Goal: Information Seeking & Learning: Learn about a topic

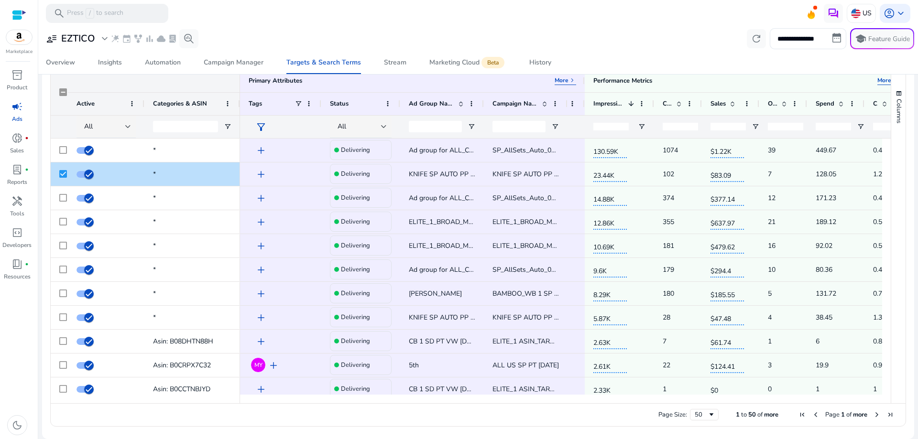
click at [283, 20] on mat-toolbar "search Press / to search US account_circle keyboard_arrow_down" at bounding box center [478, 13] width 880 height 26
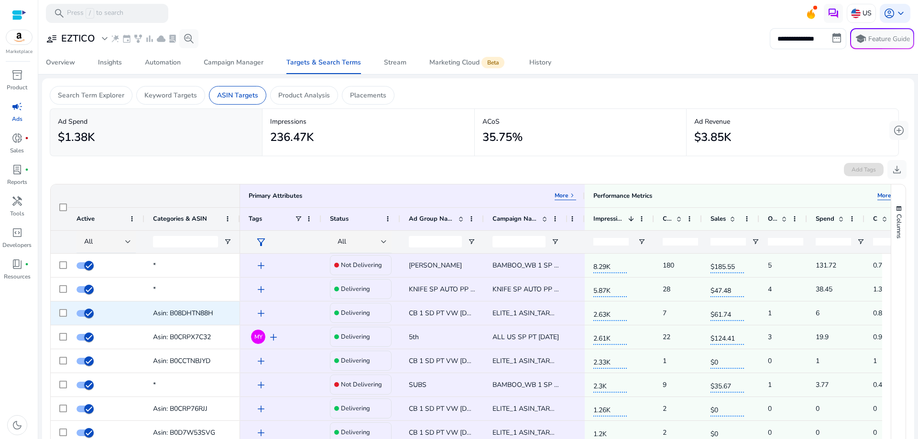
scroll to position [191, 0]
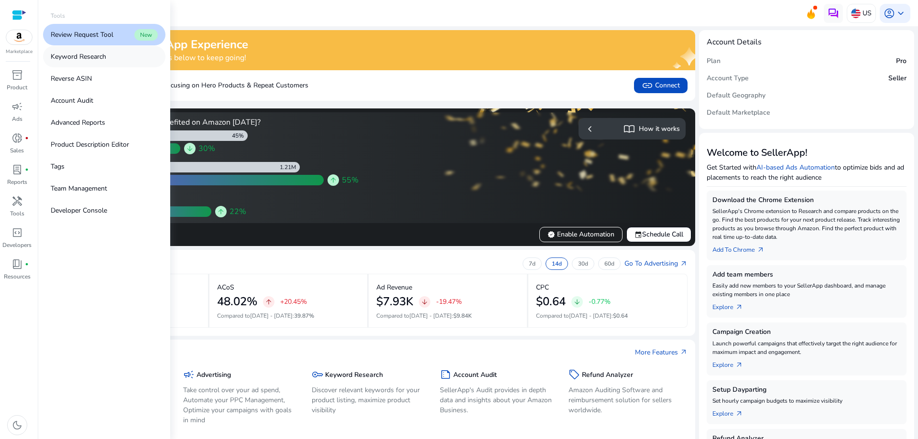
click at [100, 57] on p "Keyword Research" at bounding box center [78, 57] width 55 height 10
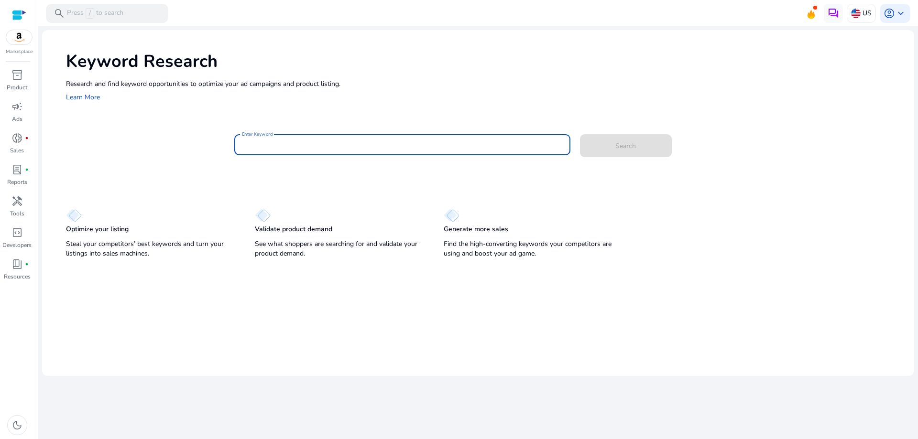
click at [258, 145] on input "Enter Keyword" at bounding box center [402, 145] width 321 height 11
click at [263, 142] on input "Enter Keyword" at bounding box center [402, 145] width 321 height 11
type input "**********"
click at [580, 134] on button "Search" at bounding box center [626, 145] width 92 height 23
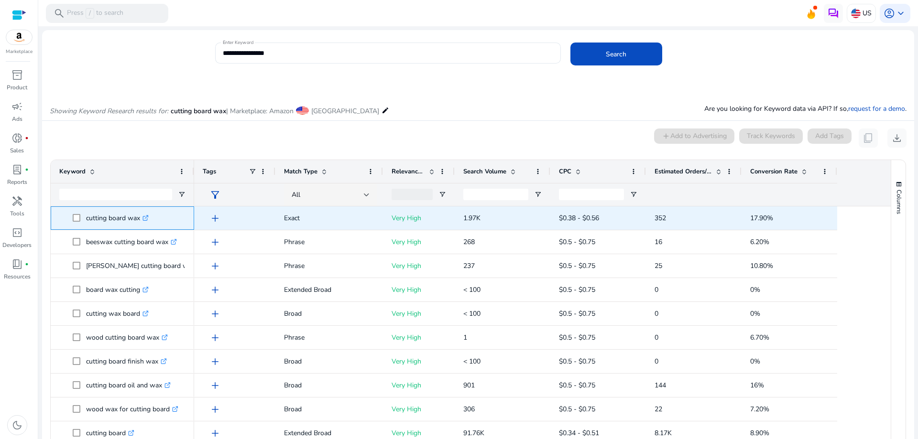
click at [145, 216] on icon at bounding box center [145, 218] width 5 height 5
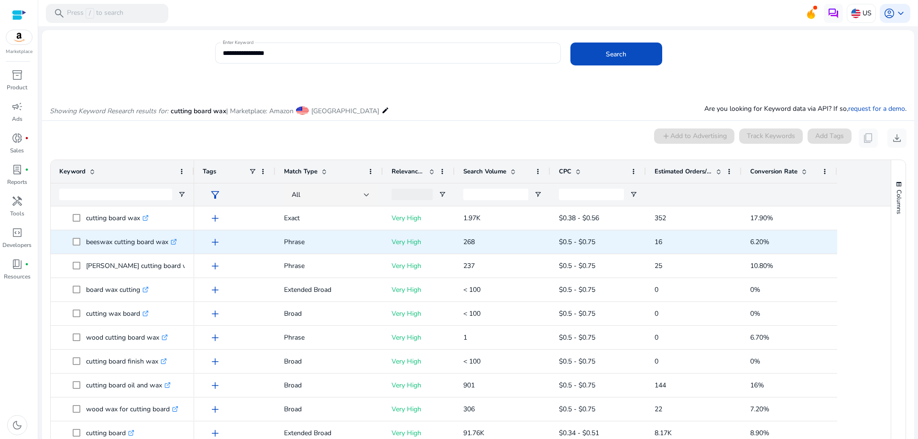
click at [176, 242] on icon ".st0{fill:#2c8af8}" at bounding box center [174, 242] width 6 height 6
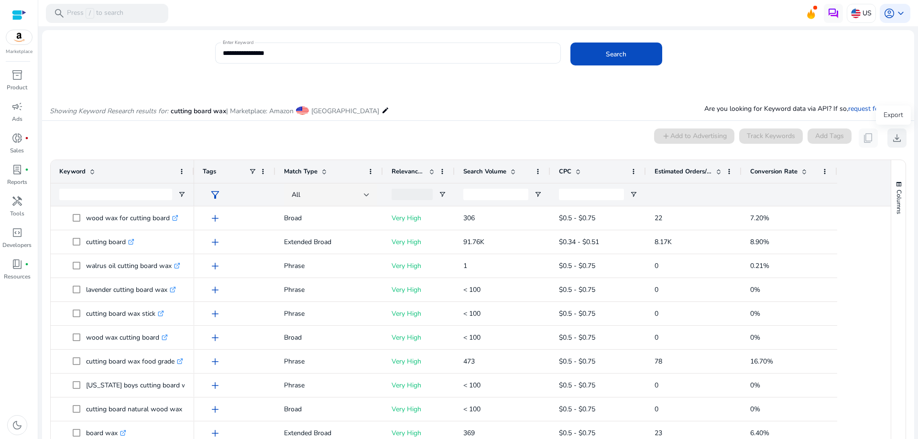
click at [891, 139] on span "download" at bounding box center [896, 137] width 11 height 11
click at [13, 108] on span "campaign" at bounding box center [16, 106] width 11 height 11
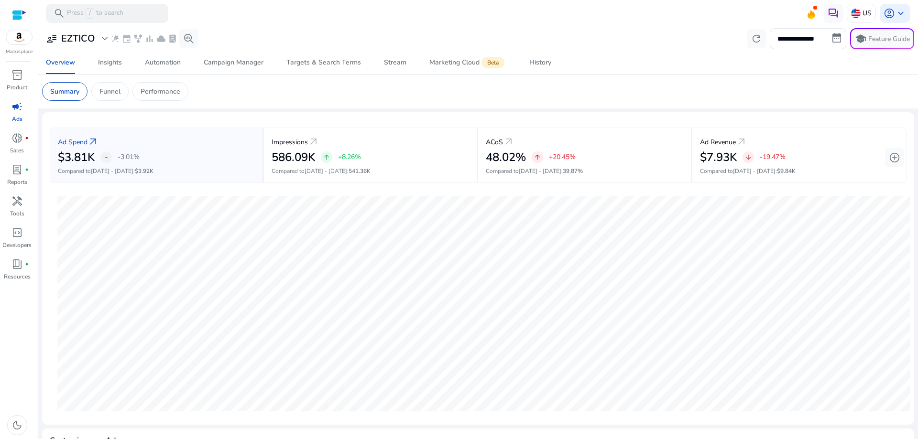
click at [16, 114] on div "campaign" at bounding box center [17, 106] width 27 height 15
click at [114, 89] on p "Funnel" at bounding box center [109, 92] width 21 height 10
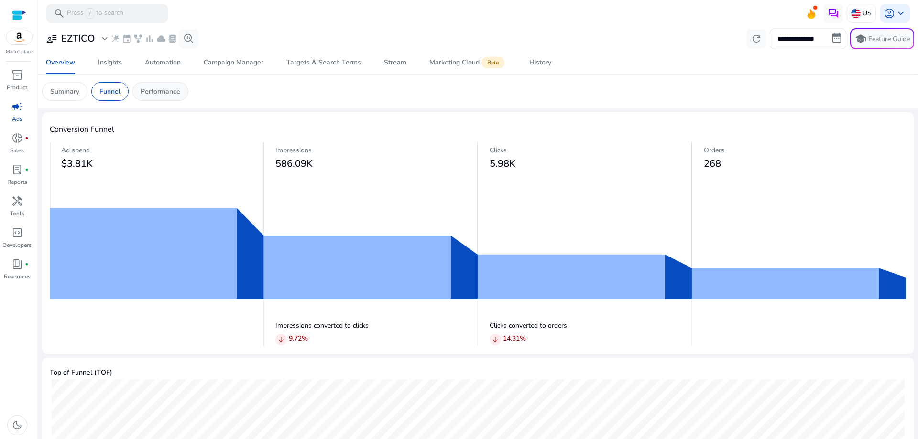
click at [152, 94] on p "Performance" at bounding box center [161, 92] width 40 height 10
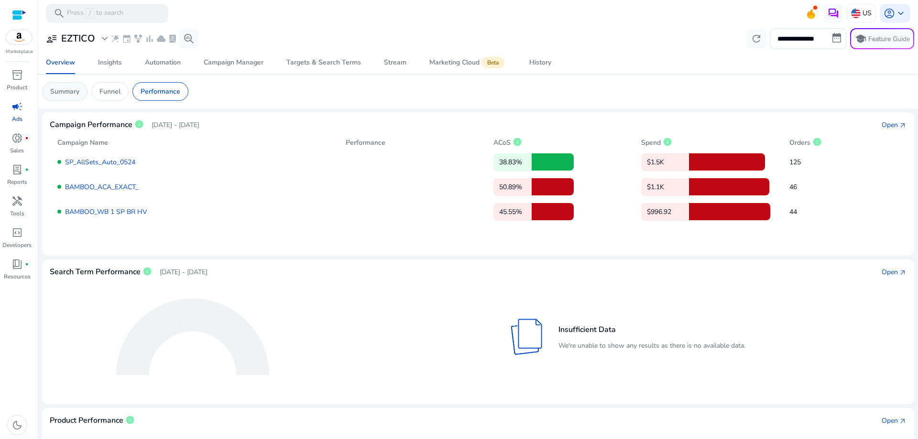
click at [55, 92] on p "Summary" at bounding box center [64, 92] width 29 height 10
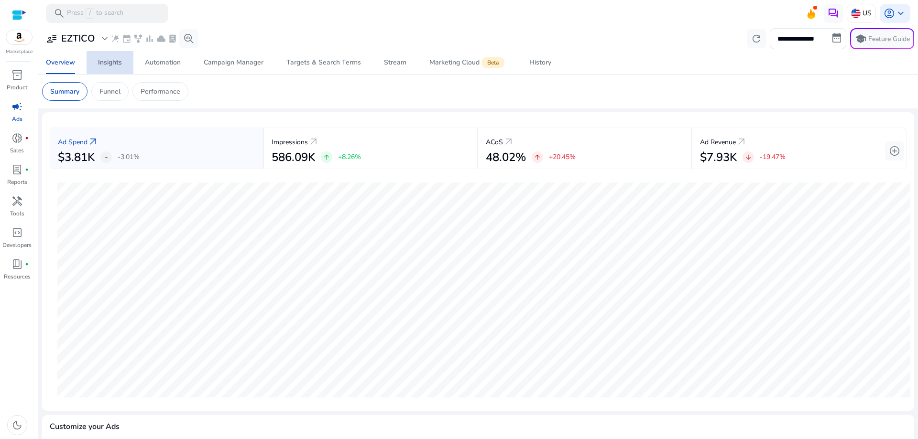
click at [108, 65] on div "Insights" at bounding box center [110, 62] width 24 height 7
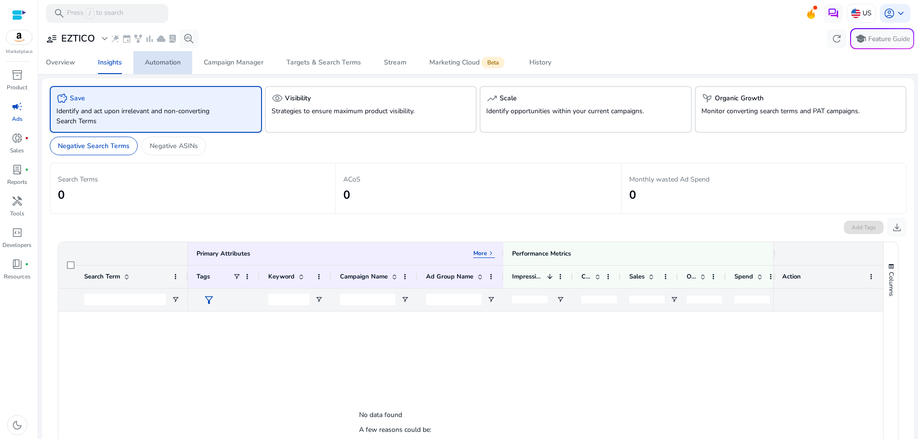
click at [170, 64] on div "Automation" at bounding box center [163, 62] width 36 height 7
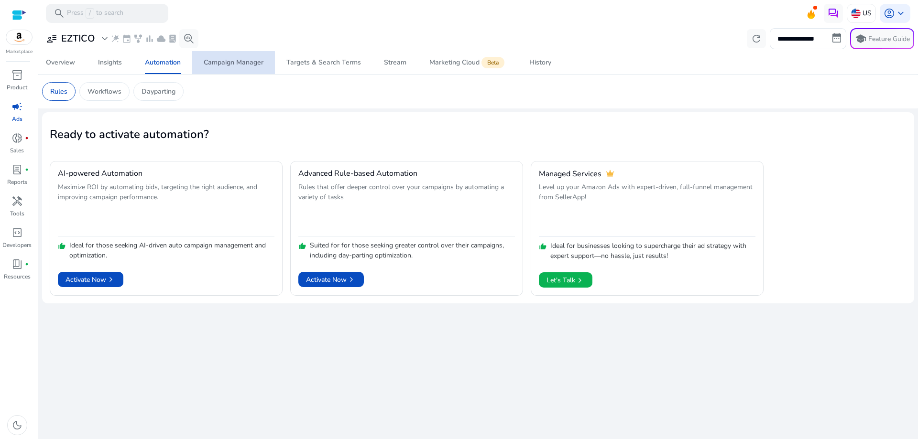
click at [232, 66] on div "Campaign Manager" at bounding box center [234, 62] width 60 height 7
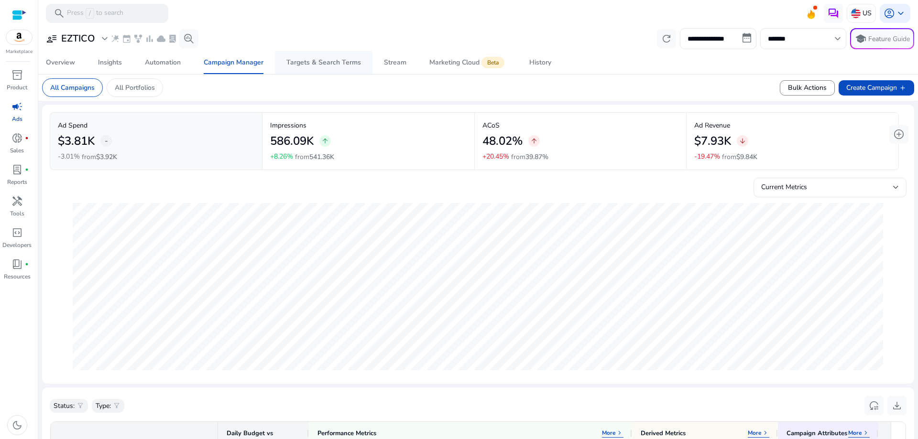
click at [314, 64] on div "Targets & Search Terms" at bounding box center [323, 62] width 75 height 7
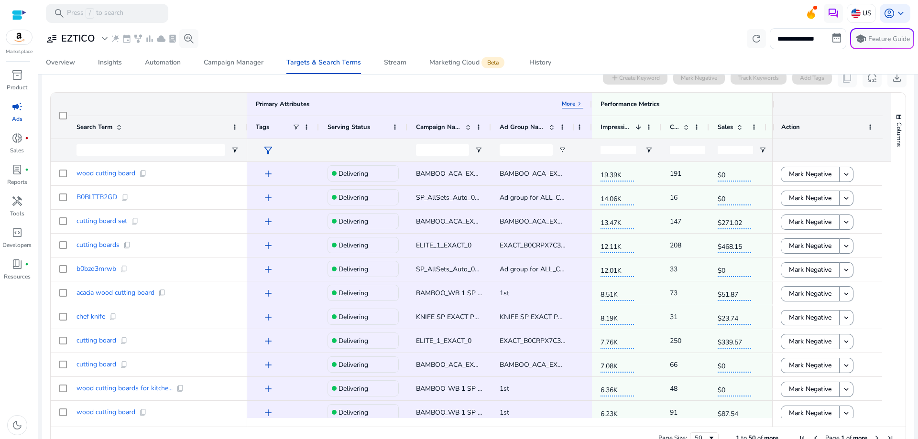
scroll to position [317, 0]
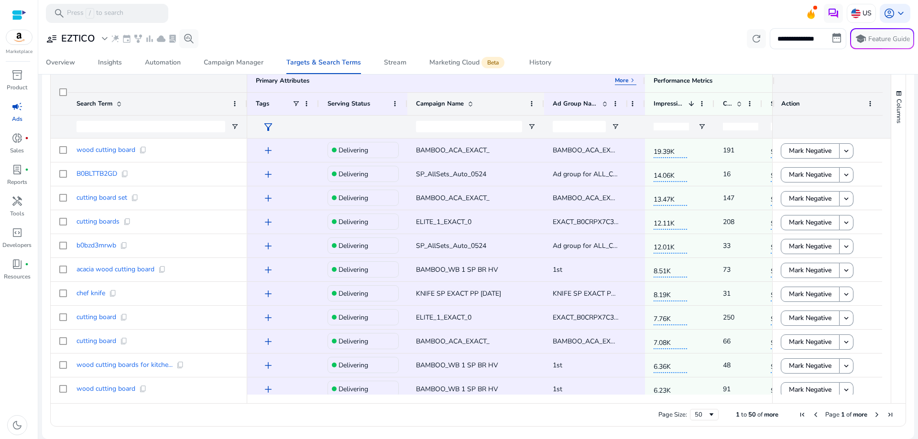
drag, startPoint x: 490, startPoint y: 102, endPoint x: 543, endPoint y: 102, distance: 53.1
click at [543, 102] on div at bounding box center [544, 104] width 4 height 22
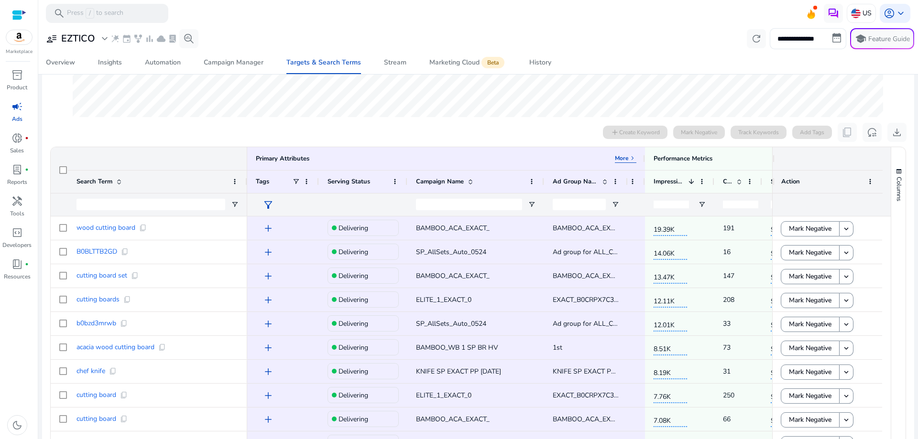
scroll to position [222, 0]
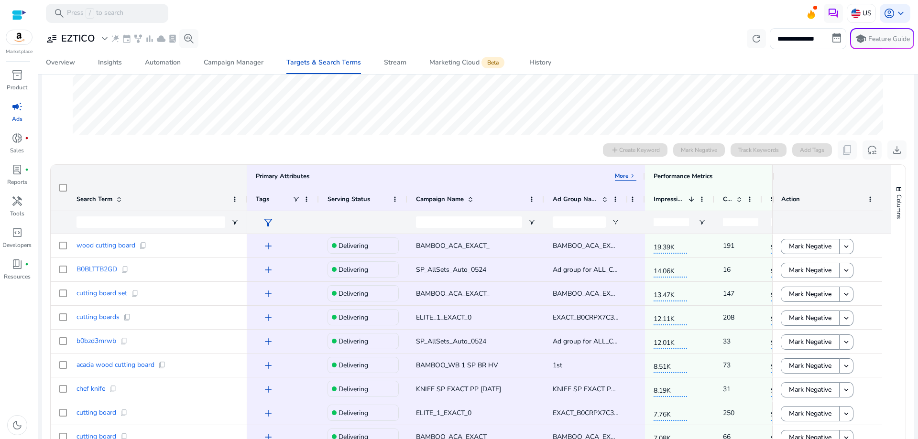
click at [19, 110] on span "campaign" at bounding box center [16, 106] width 11 height 11
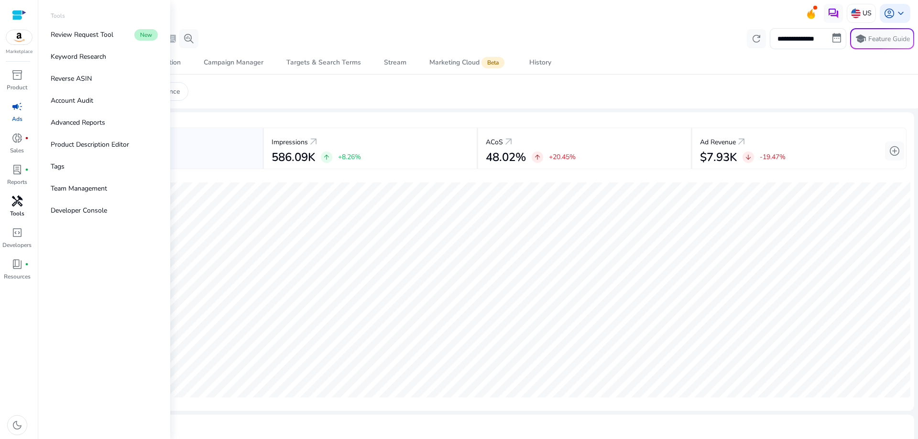
click at [16, 207] on span "handyman" at bounding box center [16, 201] width 11 height 11
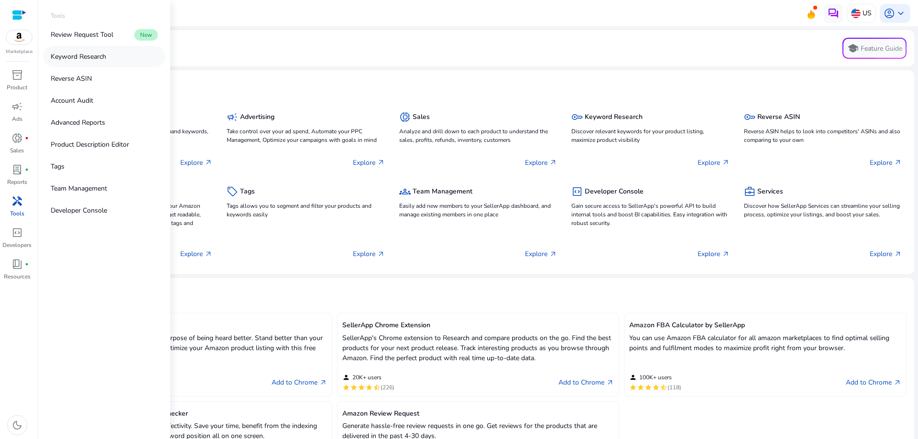
click at [96, 57] on p "Keyword Research" at bounding box center [78, 57] width 55 height 10
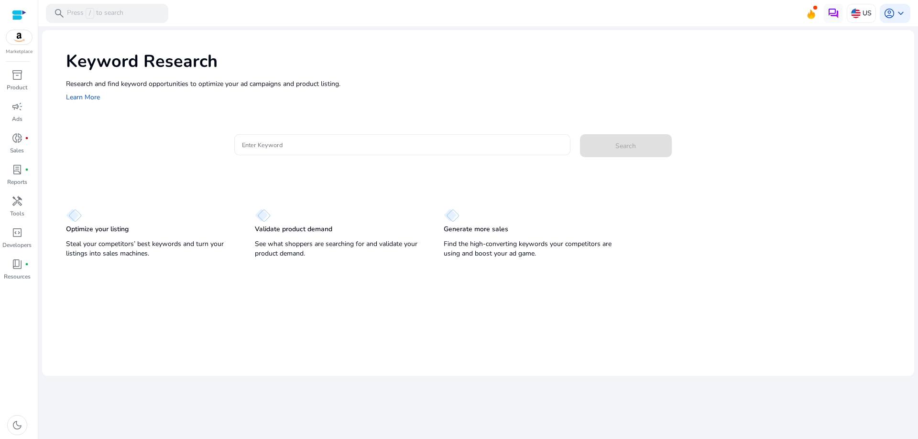
click at [281, 144] on input "Enter Keyword" at bounding box center [402, 145] width 321 height 11
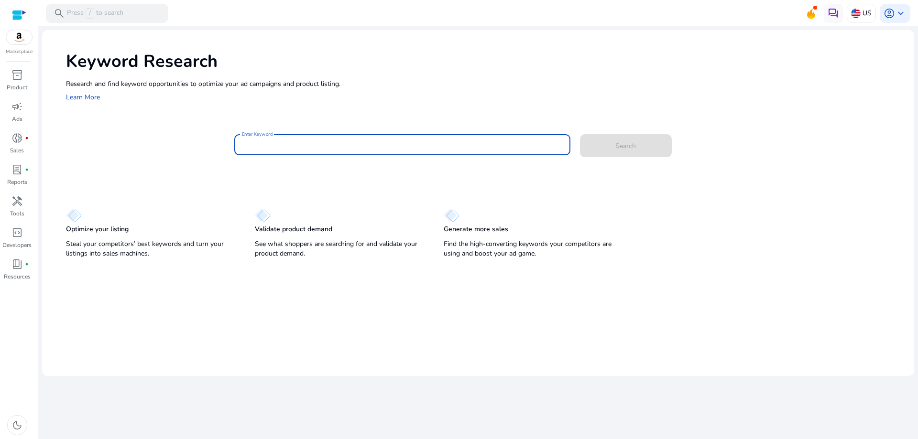
click at [288, 143] on input "Enter Keyword" at bounding box center [402, 145] width 321 height 11
click at [288, 142] on input "Enter Keyword" at bounding box center [402, 145] width 321 height 11
type input "**********"
click at [580, 134] on button "Search" at bounding box center [626, 145] width 92 height 23
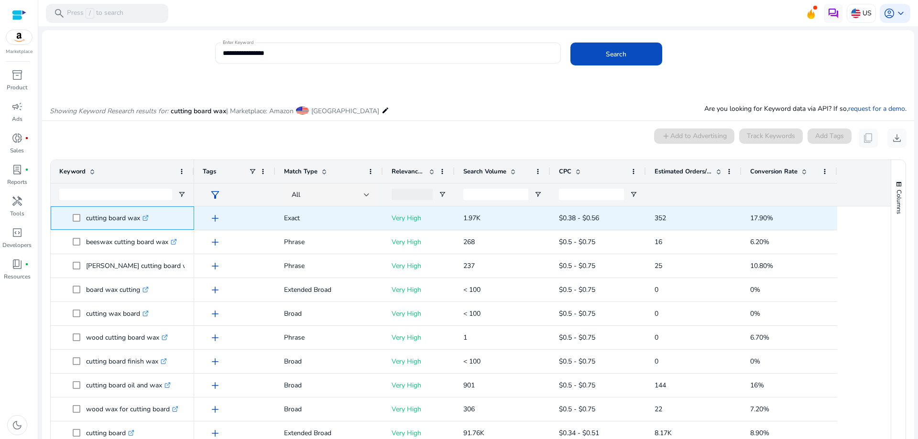
click at [144, 217] on link ".st0{fill:#2c8af8}" at bounding box center [144, 218] width 9 height 9
click at [215, 218] on span "add" at bounding box center [214, 218] width 11 height 11
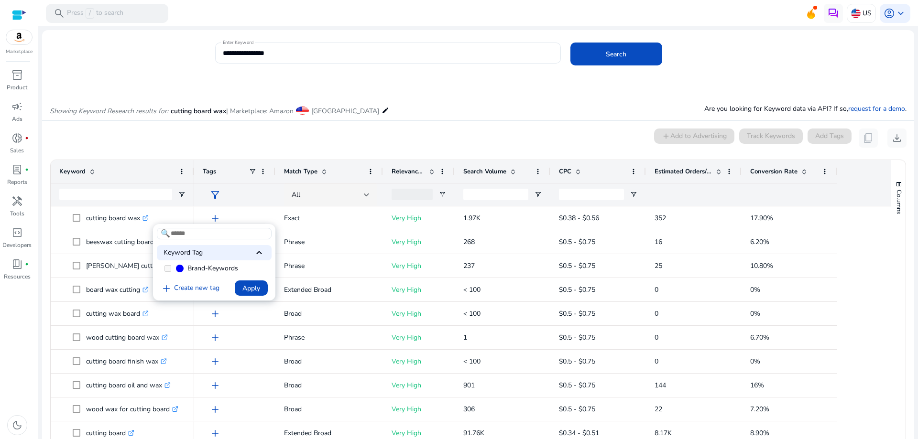
click at [422, 97] on div at bounding box center [459, 219] width 918 height 439
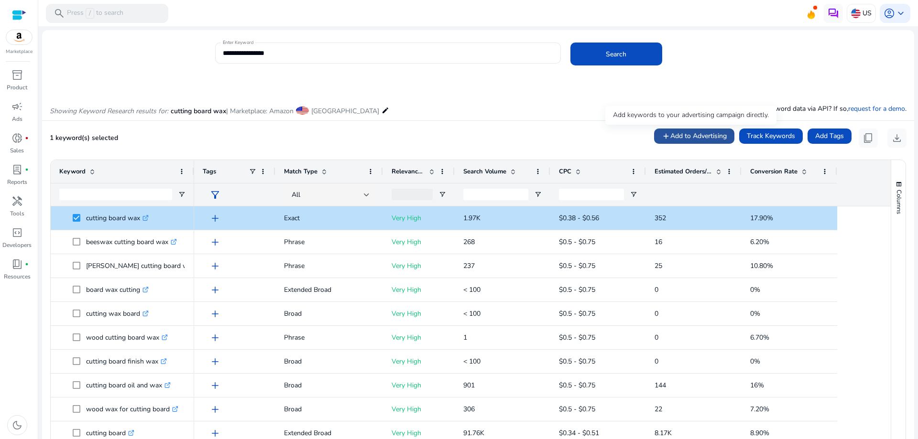
click at [700, 132] on span "Add to Advertising" at bounding box center [698, 136] width 56 height 10
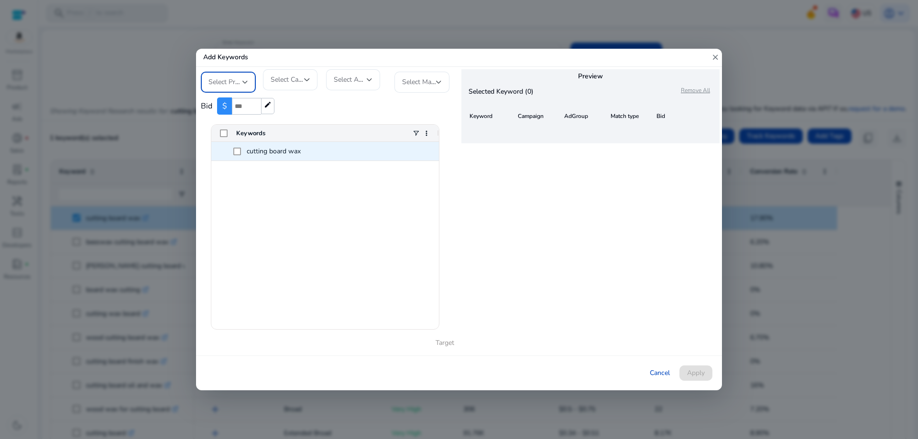
click at [242, 155] on span at bounding box center [239, 151] width 13 height 19
click at [241, 81] on span "Select Profile" at bounding box center [228, 81] width 40 height 9
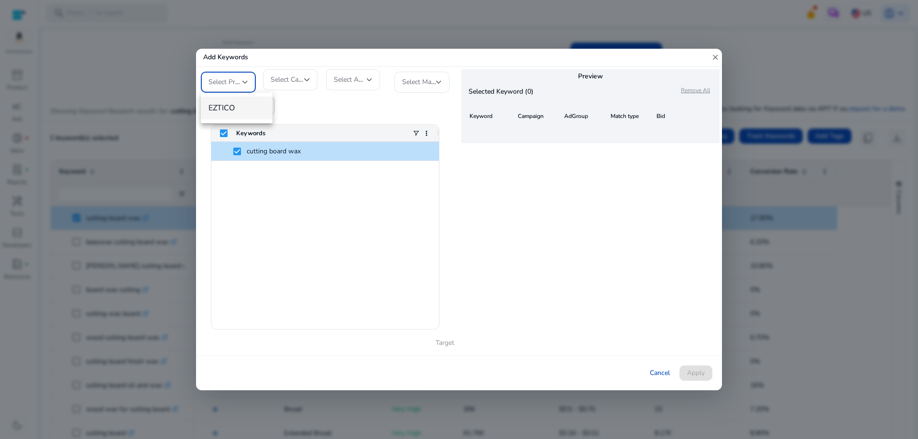
click at [241, 81] on div at bounding box center [459, 219] width 918 height 439
click at [241, 81] on span "Select Profile" at bounding box center [228, 81] width 40 height 9
click at [229, 97] on mat-option "EZTICO" at bounding box center [237, 108] width 72 height 23
click at [284, 78] on span "Select Campaign" at bounding box center [296, 79] width 50 height 9
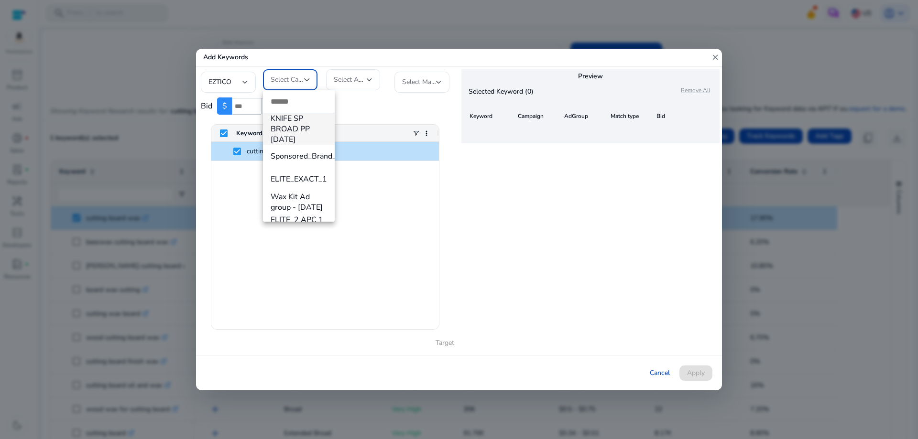
drag, startPoint x: 490, startPoint y: 195, endPoint x: 483, endPoint y: 195, distance: 6.2
click at [485, 195] on div at bounding box center [459, 219] width 918 height 439
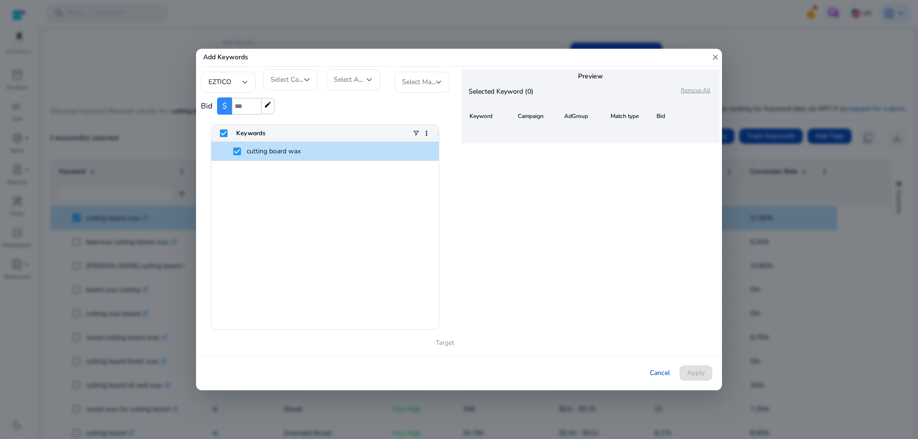
click at [713, 55] on mat-icon "close" at bounding box center [715, 58] width 9 height 18
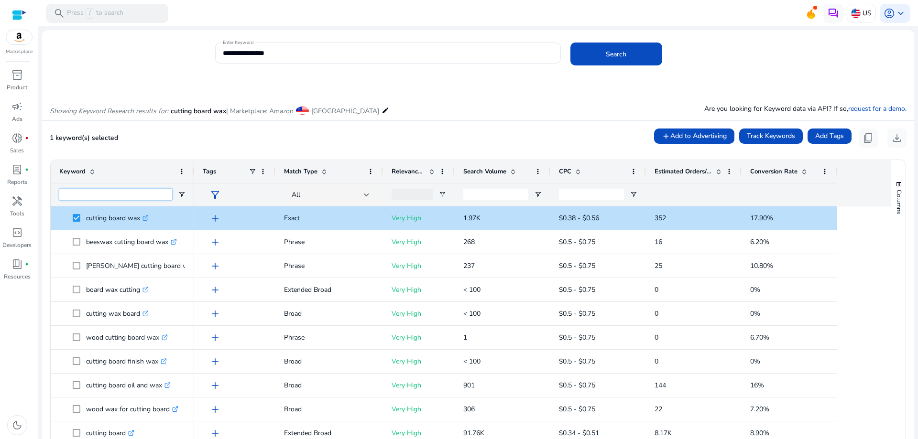
click at [102, 194] on input "Keyword Filter Input" at bounding box center [115, 194] width 113 height 11
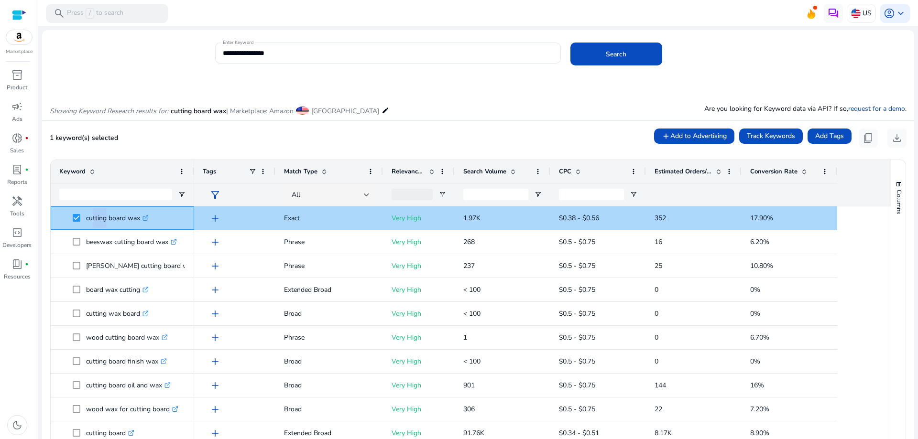
click at [98, 218] on p "cutting board wax .st0{fill:#2c8af8}" at bounding box center [117, 218] width 63 height 20
drag, startPoint x: 86, startPoint y: 218, endPoint x: 140, endPoint y: 218, distance: 54.5
click at [140, 218] on span "cutting board wax .st0{fill:#2c8af8}" at bounding box center [129, 218] width 113 height 20
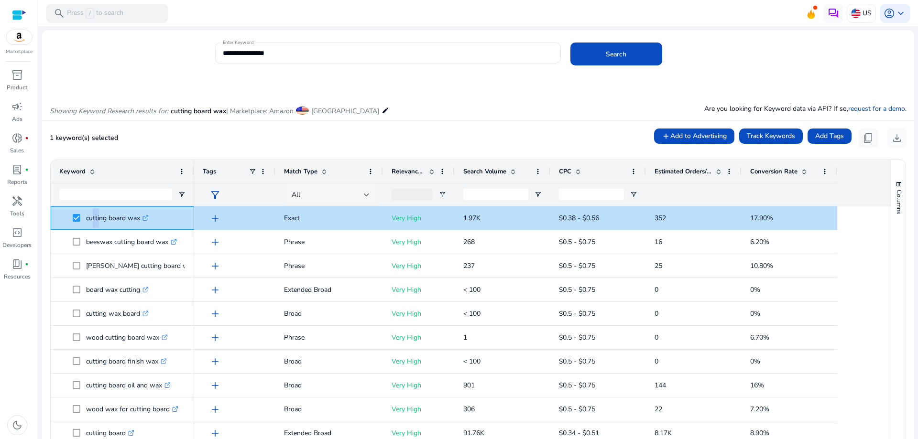
copy span "cutting board wax"
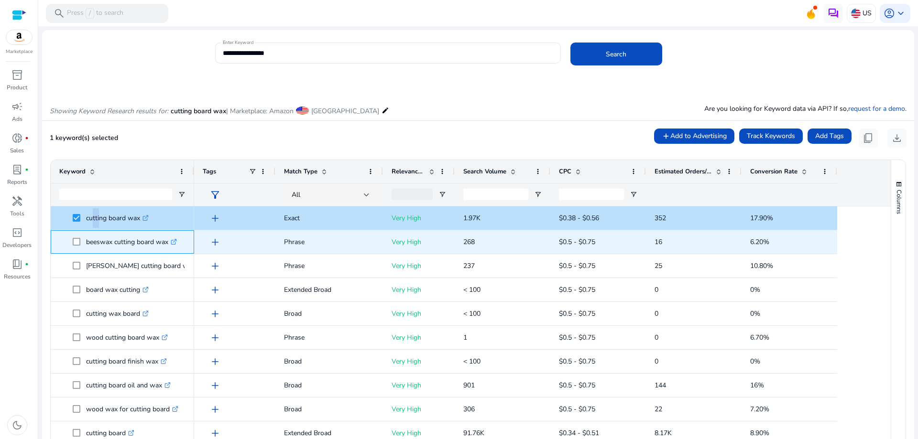
click at [173, 241] on icon ".st0{fill:#2c8af8}" at bounding box center [174, 242] width 6 height 6
drag, startPoint x: 86, startPoint y: 240, endPoint x: 170, endPoint y: 241, distance: 84.2
click at [170, 241] on p "beeswax cutting board wax .st0{fill:#2c8af8}" at bounding box center [131, 242] width 91 height 20
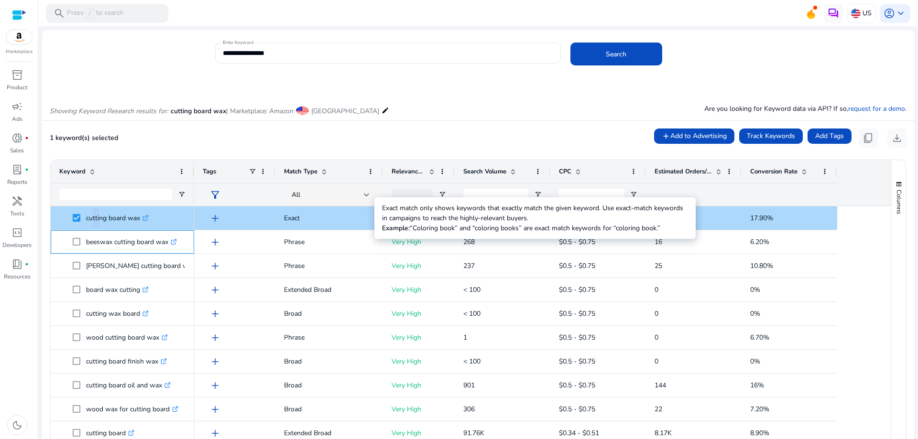
copy p "beeswax cutting board wax"
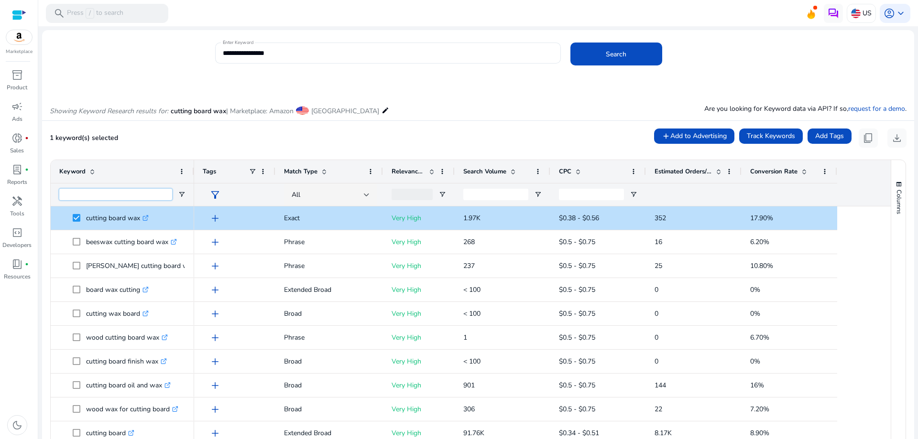
click at [70, 194] on input "Keyword Filter Input" at bounding box center [115, 194] width 113 height 11
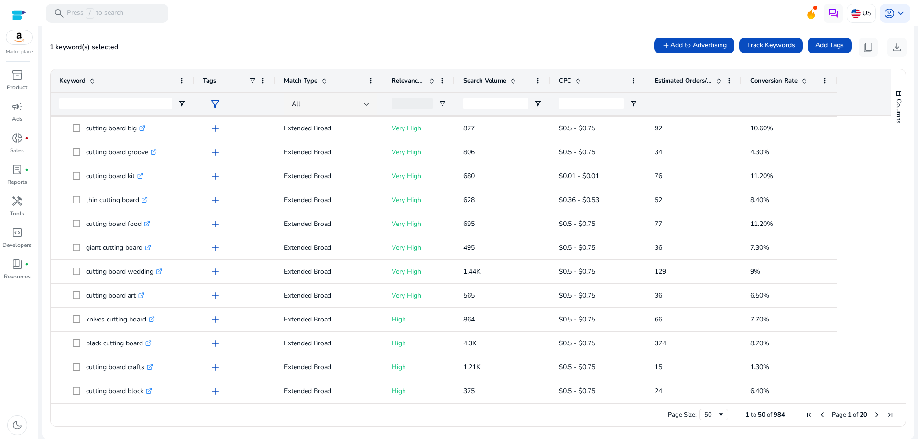
click at [873, 415] on span "Next Page" at bounding box center [877, 415] width 8 height 8
click at [822, 414] on span "Page 2 of 20" at bounding box center [849, 415] width 95 height 9
click at [819, 414] on span "Previous Page" at bounding box center [823, 415] width 8 height 8
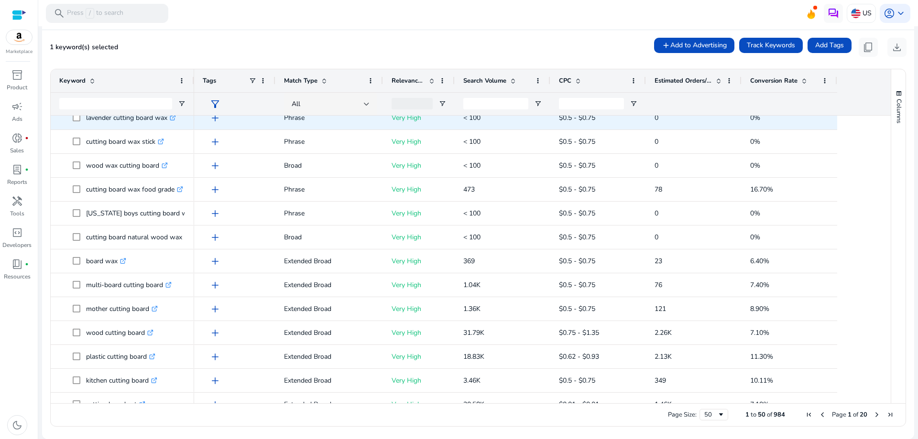
scroll to position [287, 0]
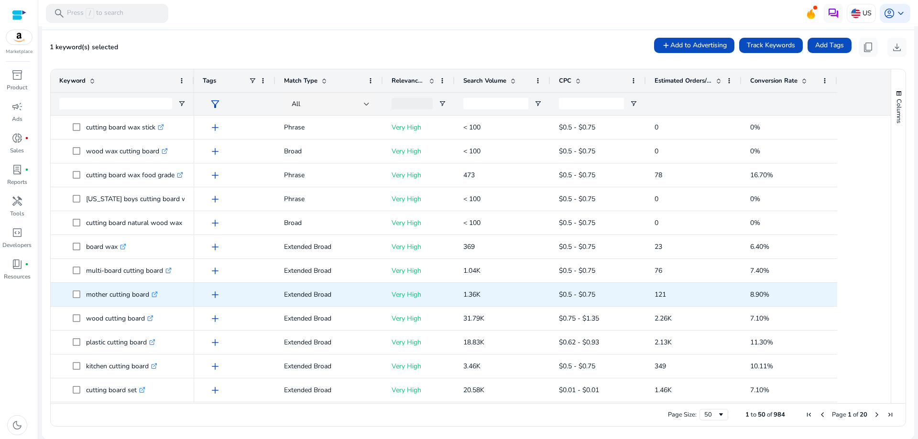
click at [156, 294] on icon ".st0{fill:#2c8af8}" at bounding box center [155, 295] width 6 height 6
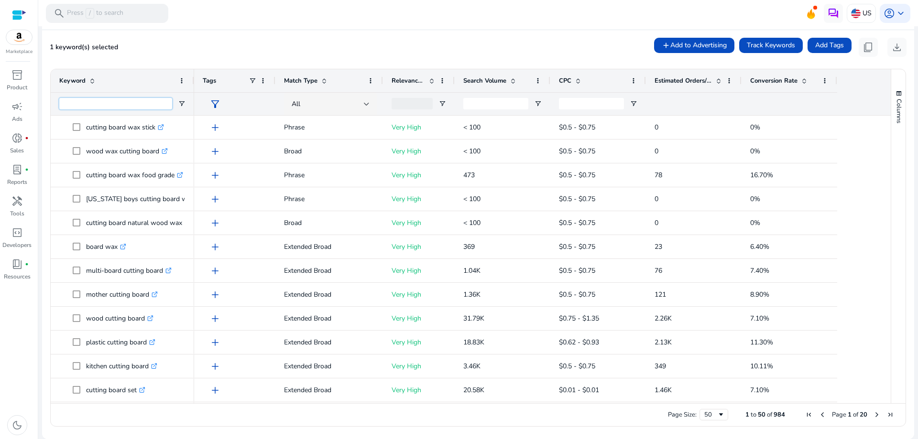
click at [136, 102] on input "Keyword Filter Input" at bounding box center [115, 103] width 113 height 11
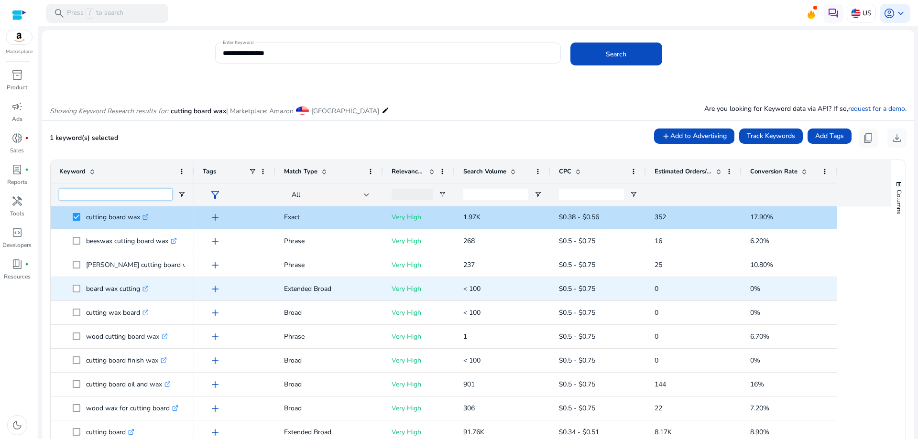
scroll to position [0, 0]
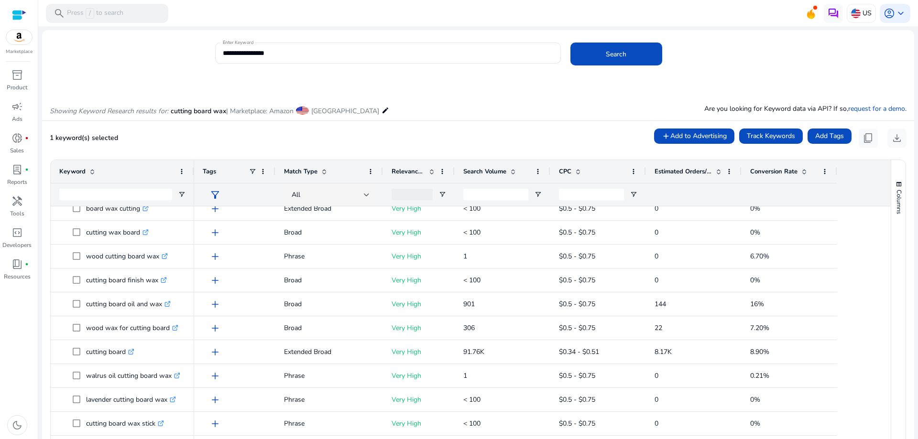
scroll to position [96, 0]
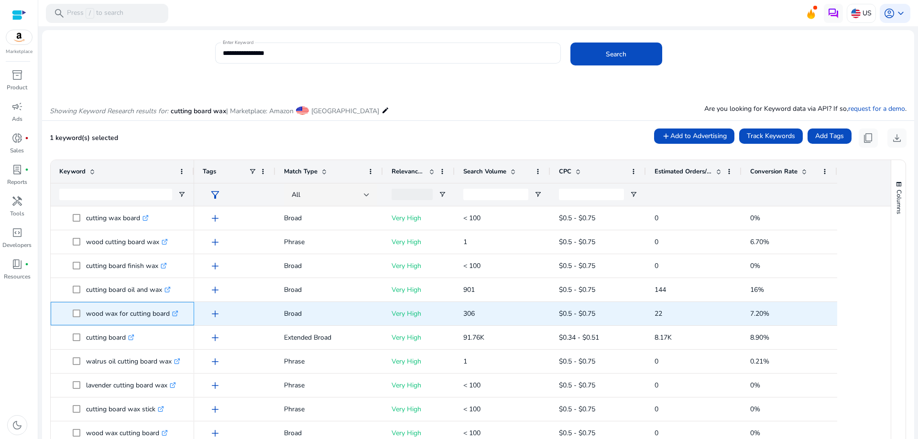
click at [175, 313] on icon ".st0{fill:#2c8af8}" at bounding box center [175, 314] width 6 height 6
drag, startPoint x: 86, startPoint y: 311, endPoint x: 171, endPoint y: 308, distance: 84.7
click at [171, 308] on p "wood wax for cutting board .st0{fill:#2c8af8}" at bounding box center [132, 314] width 92 height 20
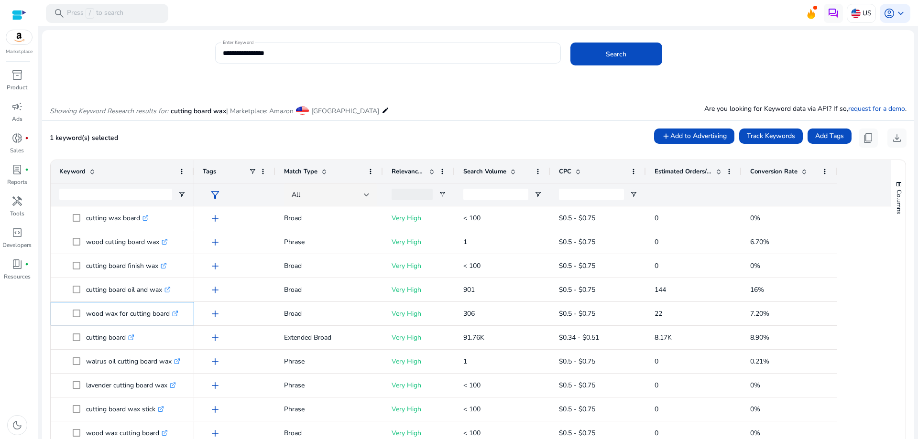
copy p "wood wax for cutting board"
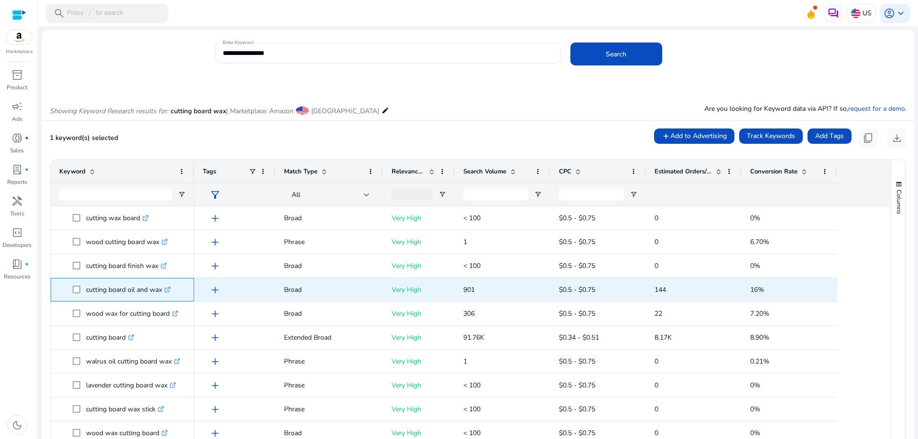
click at [86, 286] on p "cutting board oil and wax .st0{fill:#2c8af8}" at bounding box center [128, 290] width 85 height 20
drag, startPoint x: 86, startPoint y: 287, endPoint x: 164, endPoint y: 290, distance: 78.5
click at [164, 290] on p "cutting board oil and wax .st0{fill:#2c8af8}" at bounding box center [128, 290] width 85 height 20
copy p "cutting board oil and wax"
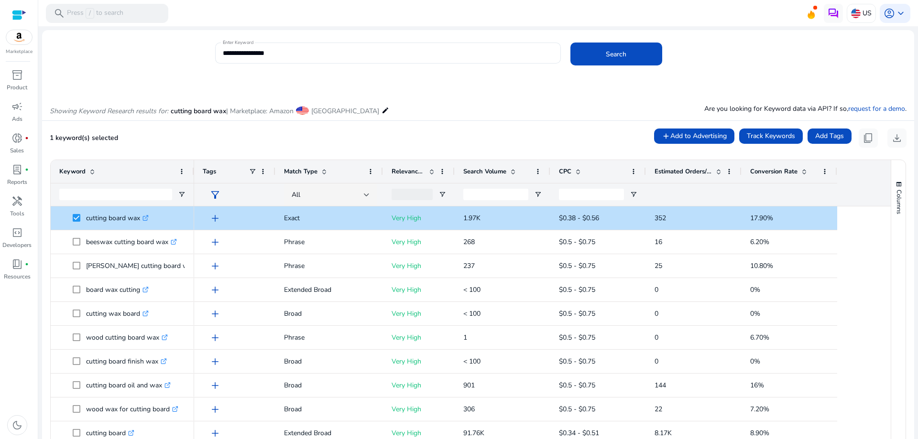
scroll to position [96, 0]
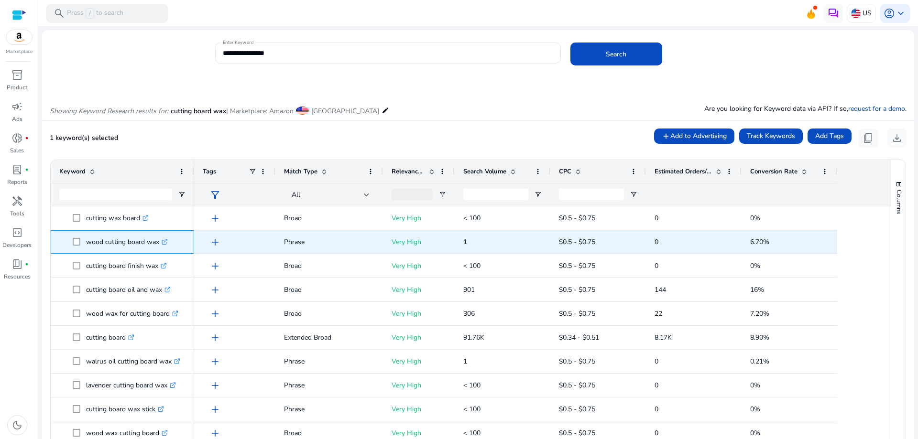
drag, startPoint x: 84, startPoint y: 242, endPoint x: 160, endPoint y: 245, distance: 76.1
click at [160, 245] on span "wood cutting board wax .st0{fill:#2c8af8}" at bounding box center [129, 242] width 113 height 20
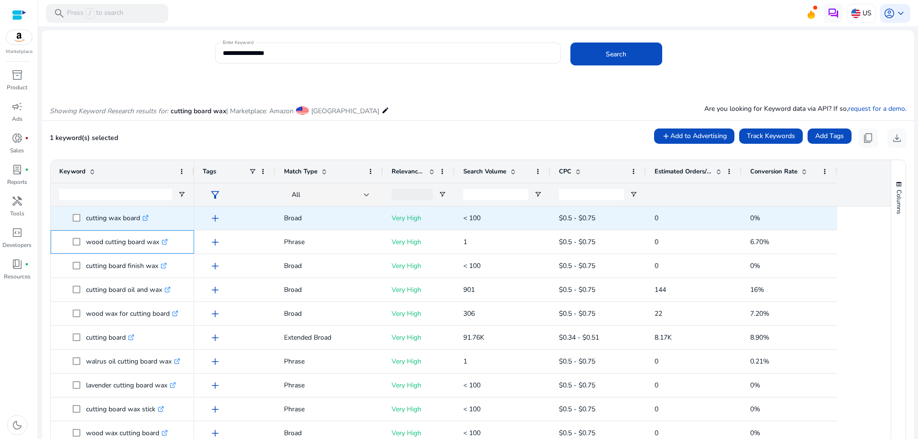
copy span "wood cutting board wax"
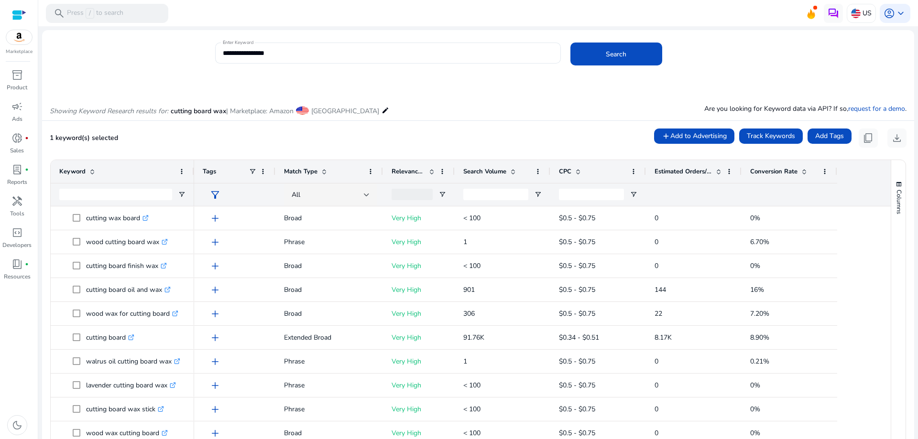
click at [22, 307] on div "inventory_2 Product campaign Ads donut_small fiber_manual_record Sales lab_prof…" at bounding box center [19, 253] width 38 height 372
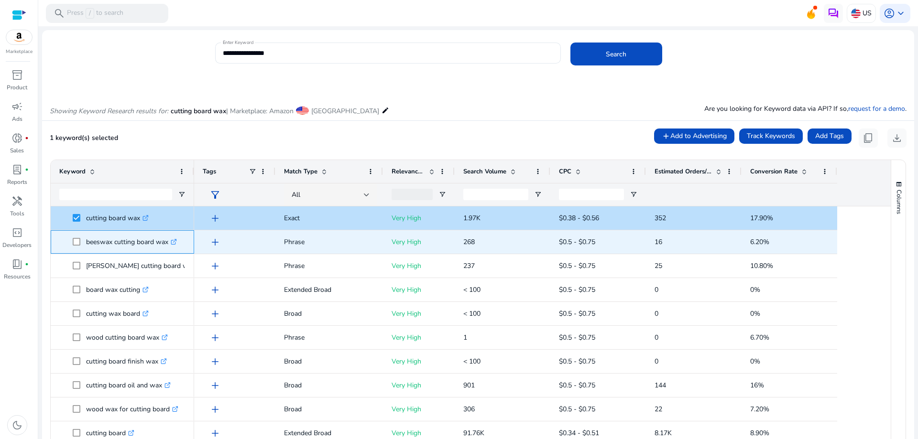
drag, startPoint x: 86, startPoint y: 238, endPoint x: 171, endPoint y: 244, distance: 85.3
click at [171, 244] on span "beeswax cutting board wax .st0{fill:#2c8af8}" at bounding box center [129, 242] width 113 height 20
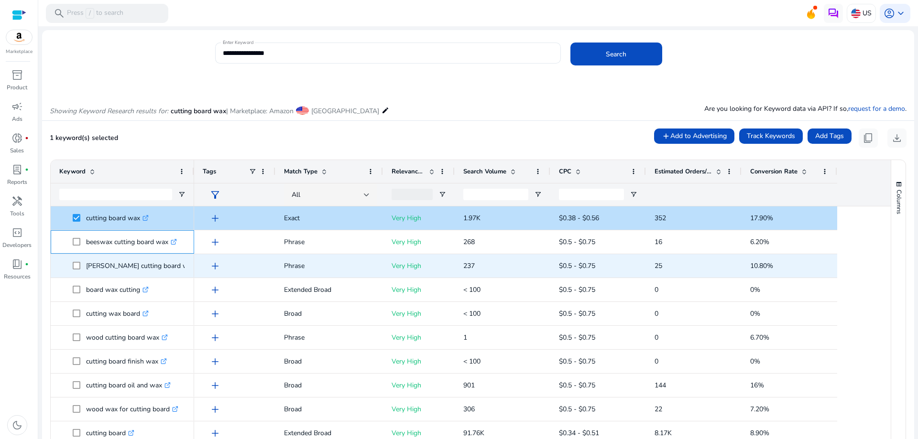
copy span "beeswax cutting board wax"
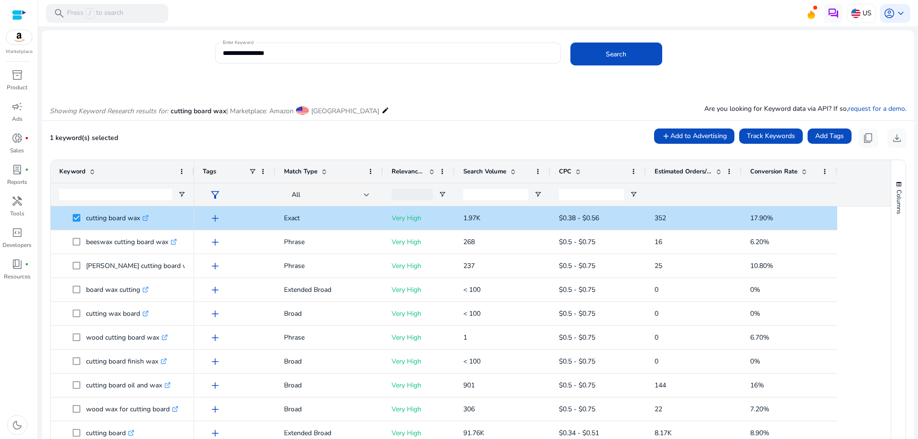
click at [45, 310] on ag-grid-angular "Press SPACE to select this row. Drag here to set row groups Drag here to set co…" at bounding box center [478, 339] width 871 height 368
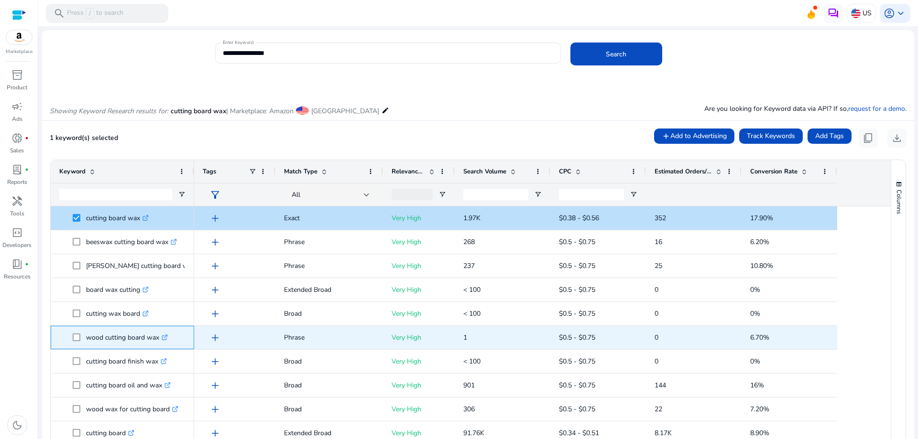
drag, startPoint x: 159, startPoint y: 335, endPoint x: 82, endPoint y: 334, distance: 76.5
click at [82, 334] on span "wood cutting board wax .st0{fill:#2c8af8}" at bounding box center [129, 338] width 113 height 20
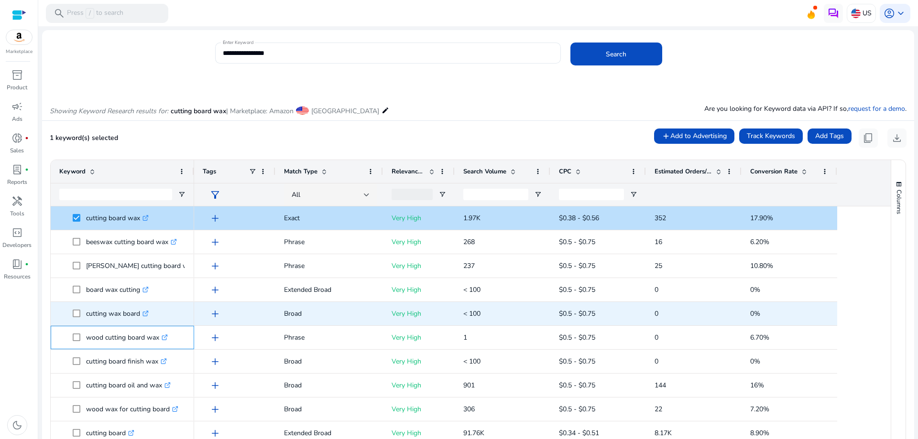
copy span "wood cutting board wax"
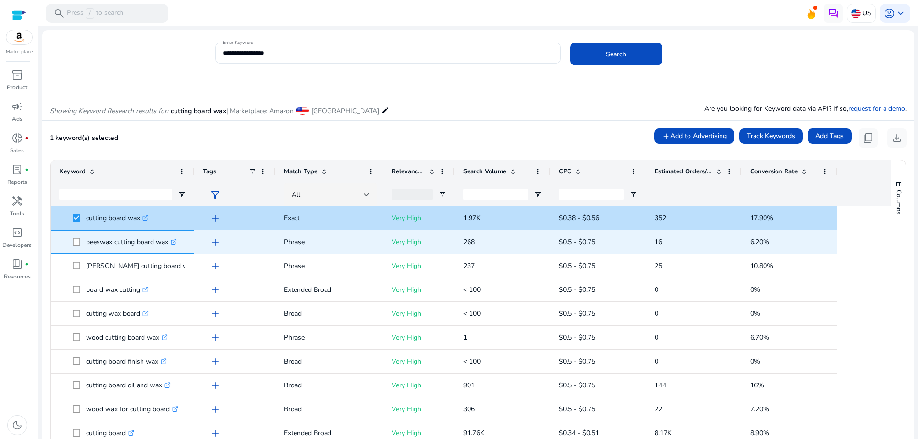
drag, startPoint x: 84, startPoint y: 241, endPoint x: 177, endPoint y: 245, distance: 93.8
click at [177, 245] on span "beeswax cutting board wax .st0{fill:#2c8af8}" at bounding box center [129, 242] width 113 height 20
copy span "beeswax cutting board wax"
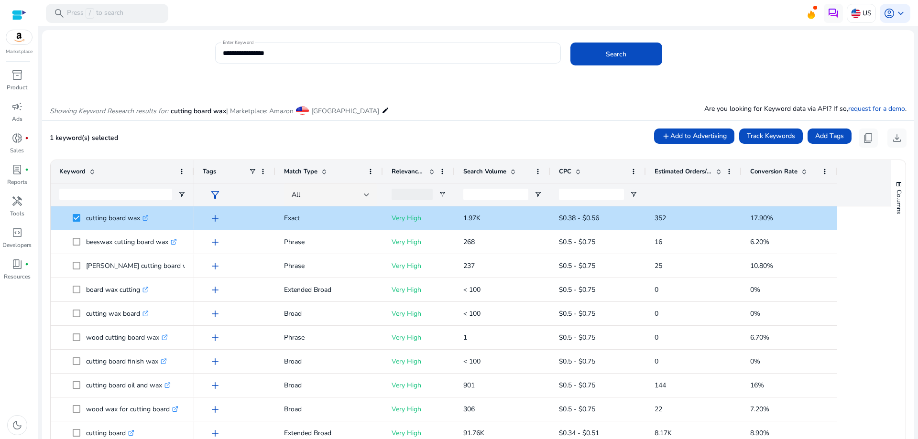
click at [523, 80] on mat-card "**********" at bounding box center [478, 58] width 872 height 46
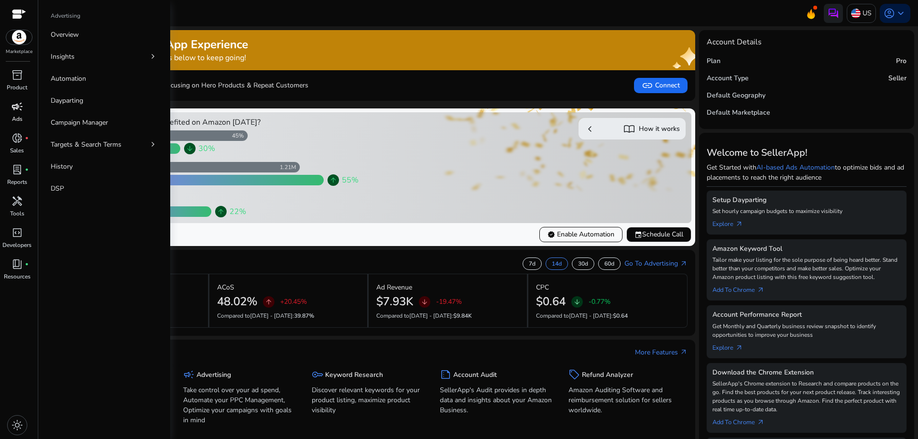
click at [14, 120] on p "Ads" at bounding box center [17, 119] width 11 height 9
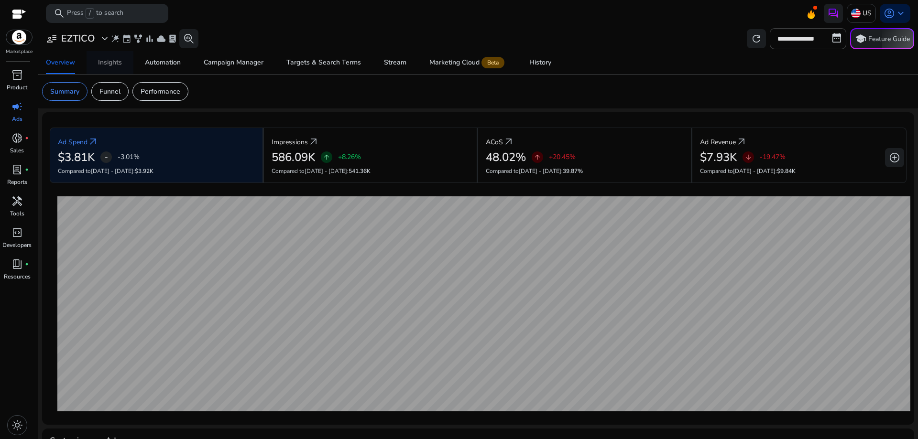
click at [106, 65] on div "Insights" at bounding box center [110, 62] width 24 height 7
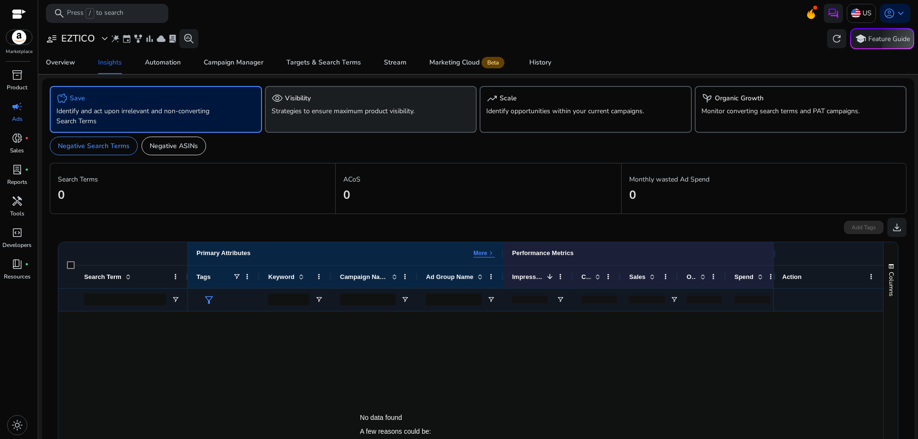
click at [307, 107] on p "Strategies to ensure maximum product visibility." at bounding box center [354, 111] width 165 height 10
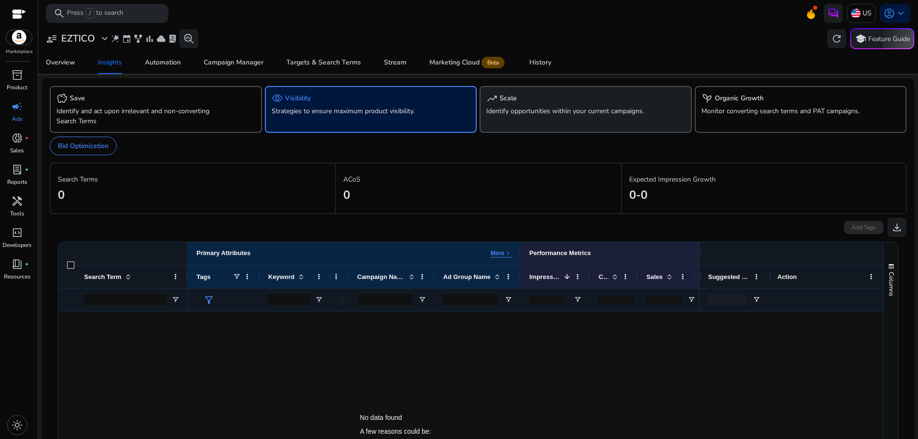
click at [516, 110] on p "Identify opportunities within your current campaigns." at bounding box center [568, 111] width 165 height 10
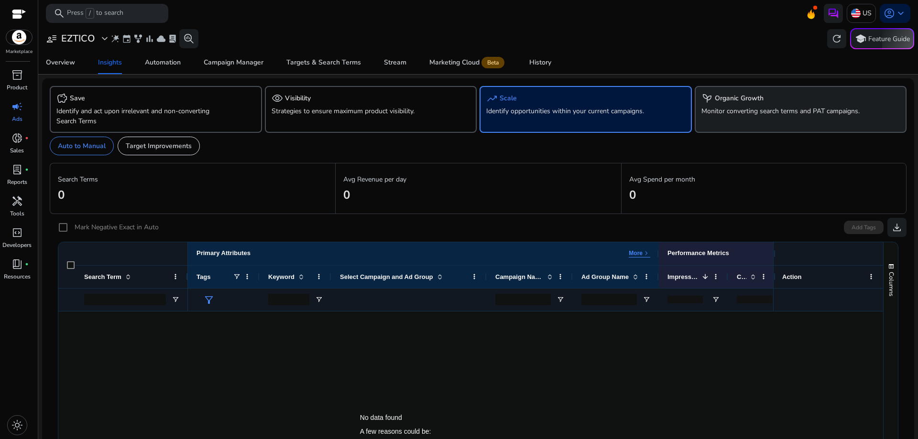
click at [726, 111] on p "Monitor converting search terms and PAT campaigns." at bounding box center [783, 111] width 165 height 10
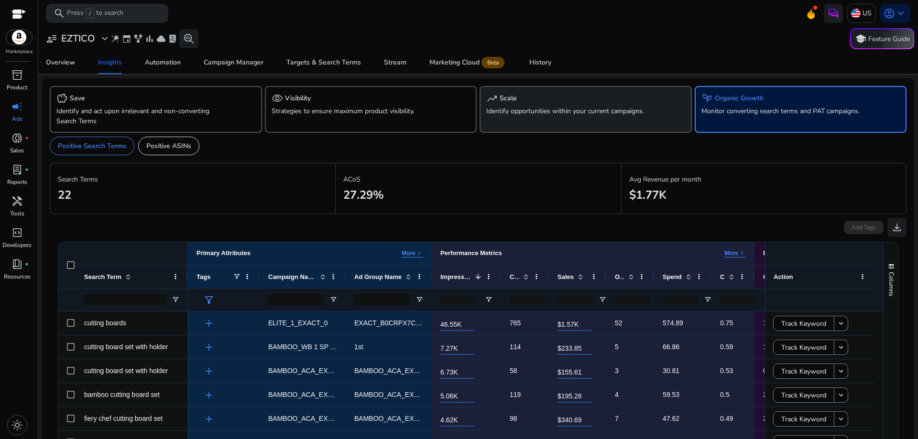
click at [584, 116] on div "trending_up Scale Identify opportunities within your current campaigns." at bounding box center [586, 109] width 212 height 47
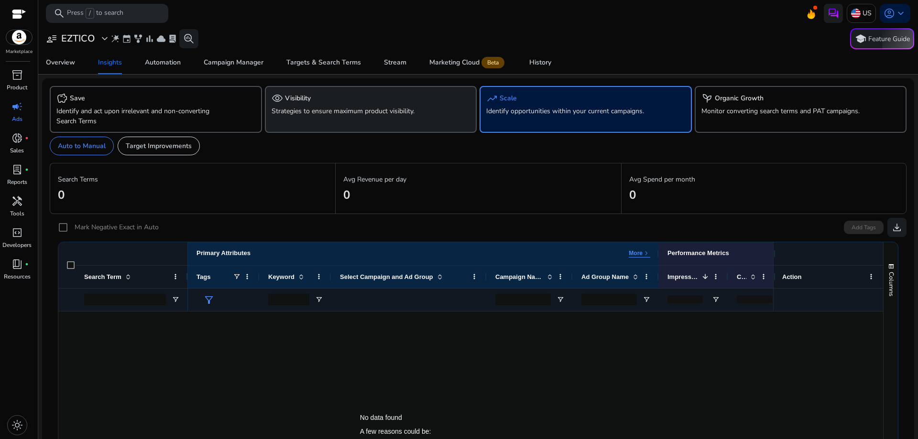
click at [316, 109] on p "Strategies to ensure maximum product visibility." at bounding box center [354, 111] width 165 height 10
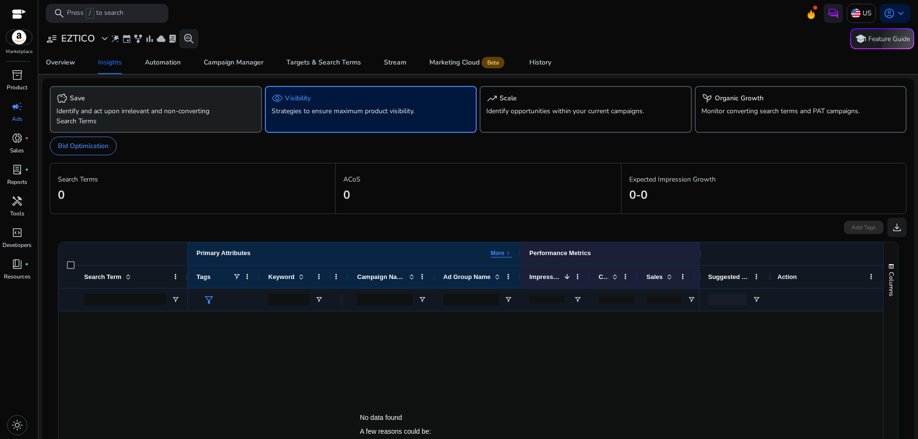
click at [193, 100] on div "savings Save" at bounding box center [155, 98] width 199 height 11
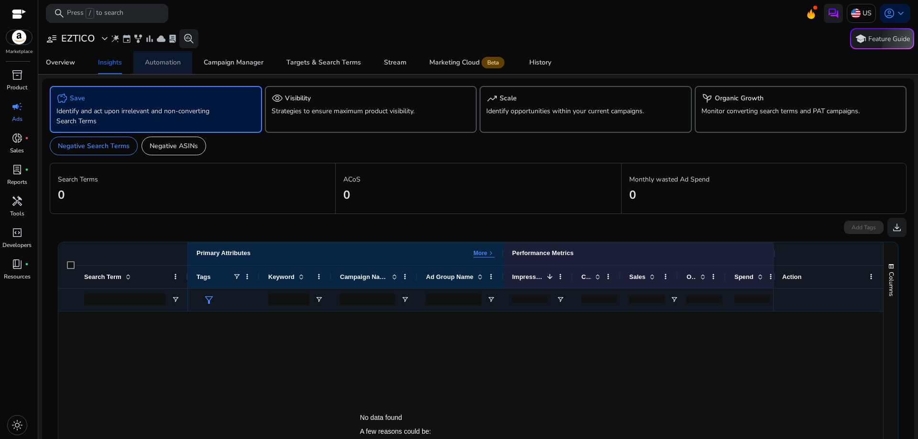
click at [164, 67] on span "Automation" at bounding box center [163, 62] width 36 height 23
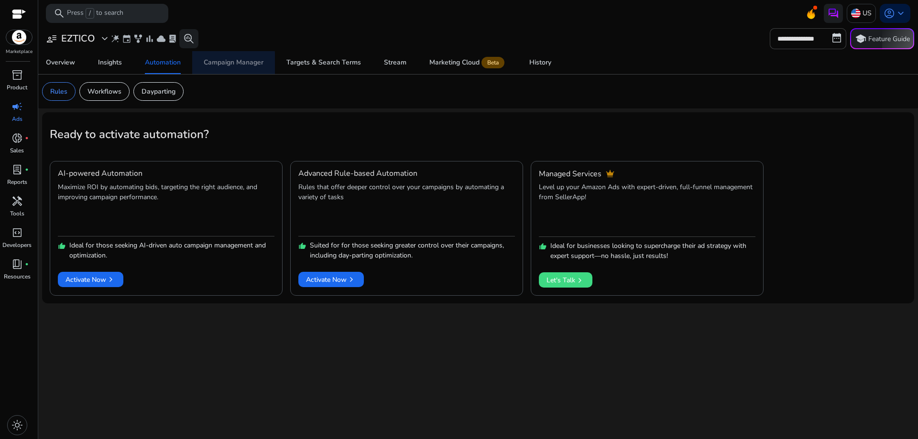
click at [222, 64] on div "Campaign Manager" at bounding box center [234, 62] width 60 height 7
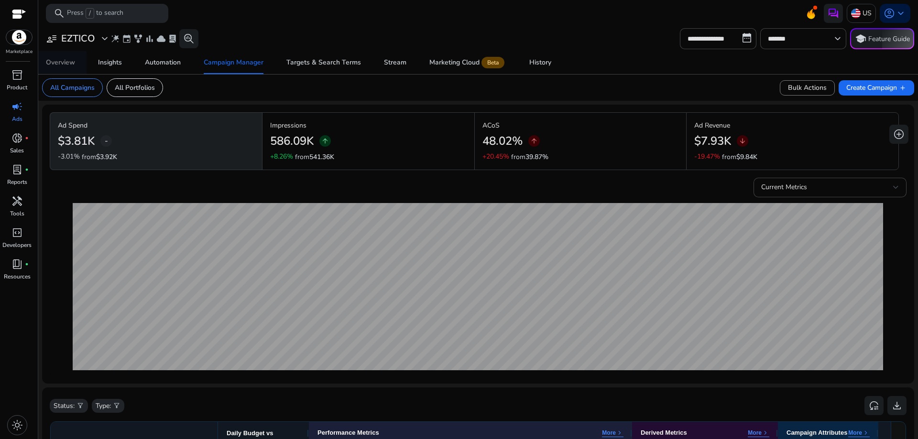
click at [66, 60] on div "Overview" at bounding box center [60, 62] width 29 height 7
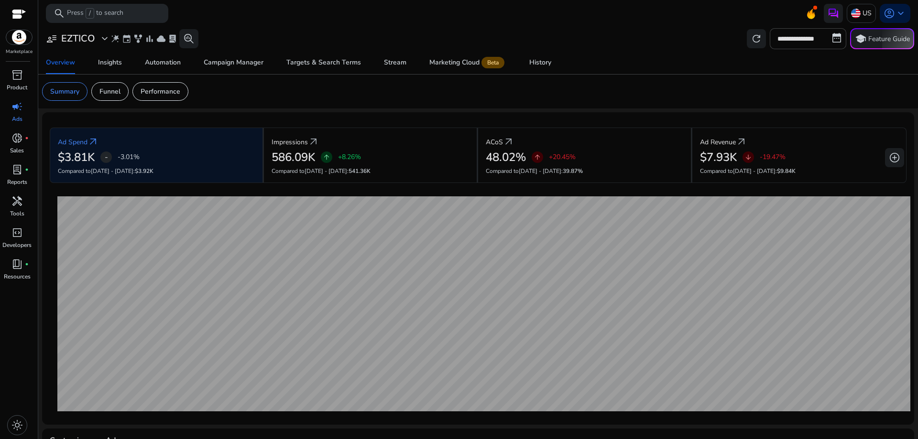
click at [652, 31] on div "**********" at bounding box center [478, 38] width 872 height 21
click at [77, 36] on h3 "EZTICO" at bounding box center [78, 38] width 34 height 11
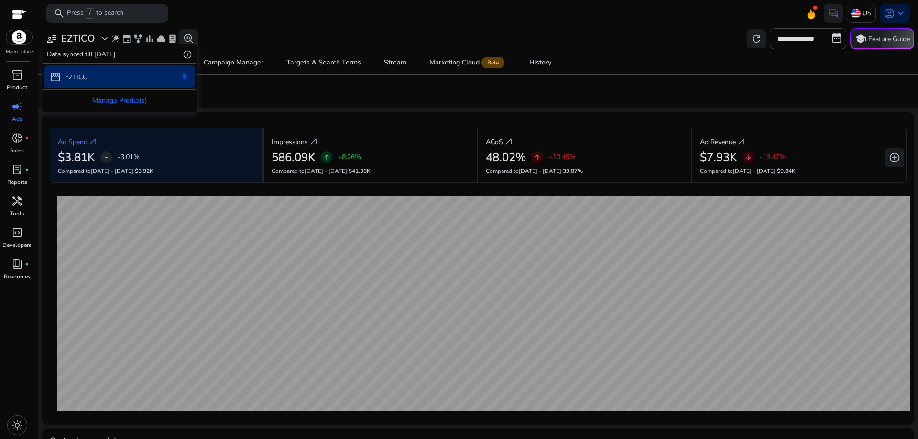
click at [300, 20] on div at bounding box center [459, 219] width 918 height 439
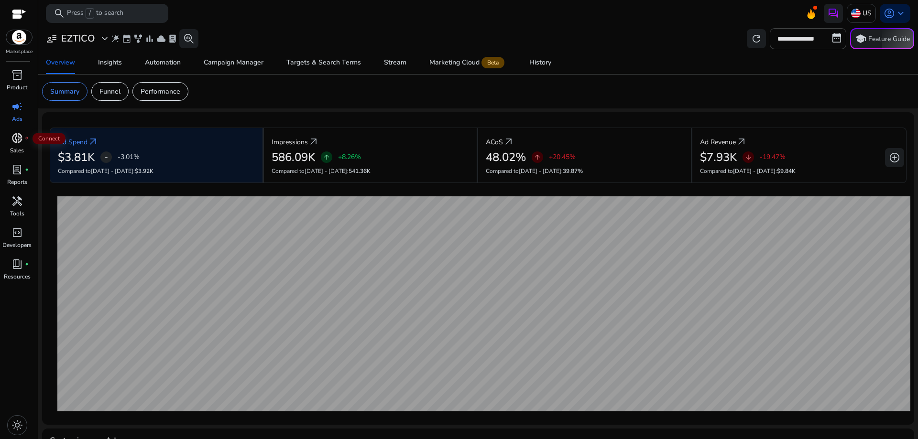
click at [15, 139] on span "donut_small" at bounding box center [16, 137] width 11 height 11
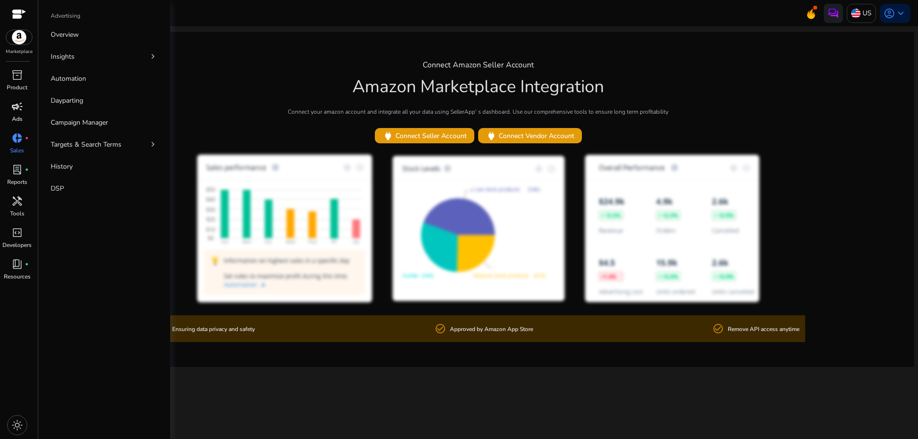
click at [20, 118] on p "Ads" at bounding box center [17, 119] width 11 height 9
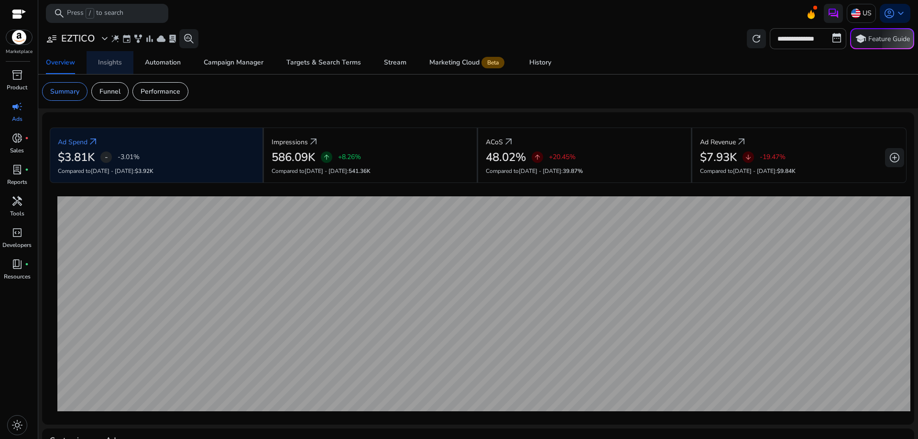
click at [115, 66] on div "Insights" at bounding box center [110, 62] width 24 height 7
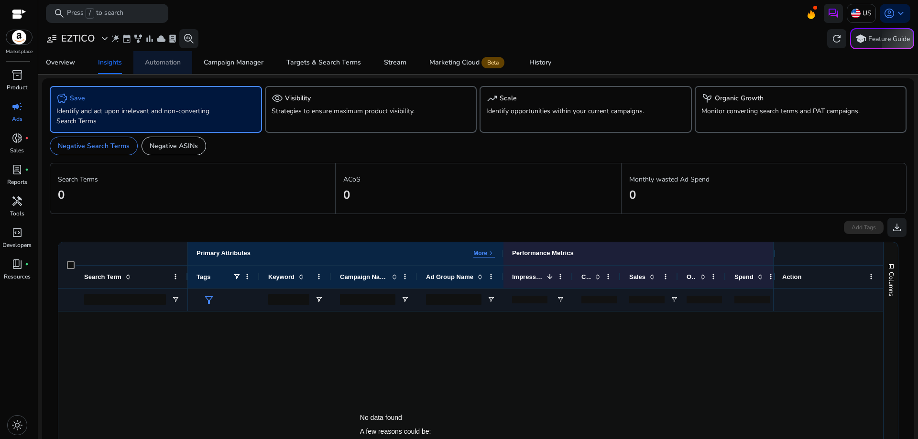
click at [171, 63] on div "Automation" at bounding box center [163, 62] width 36 height 7
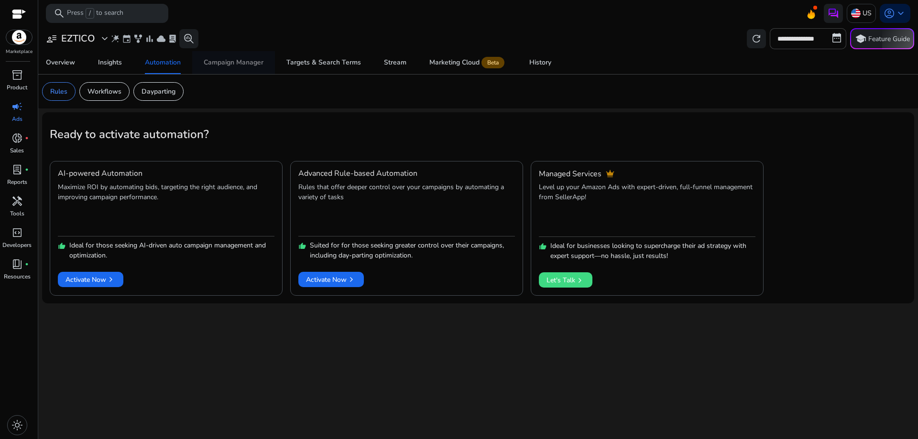
click at [216, 59] on div "Campaign Manager" at bounding box center [234, 62] width 60 height 7
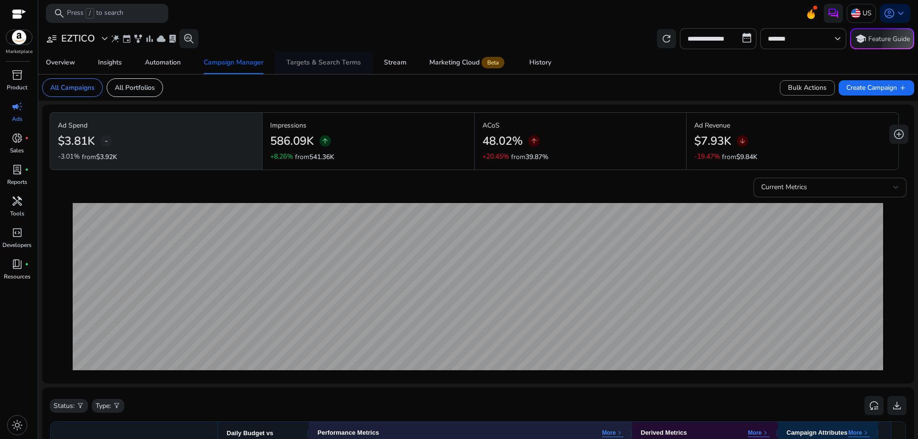
click at [320, 63] on div "Targets & Search Terms" at bounding box center [323, 62] width 75 height 7
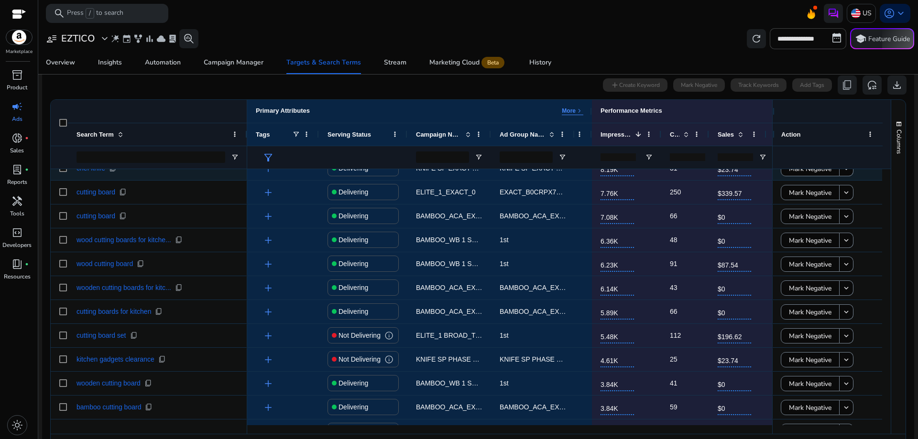
scroll to position [191, 0]
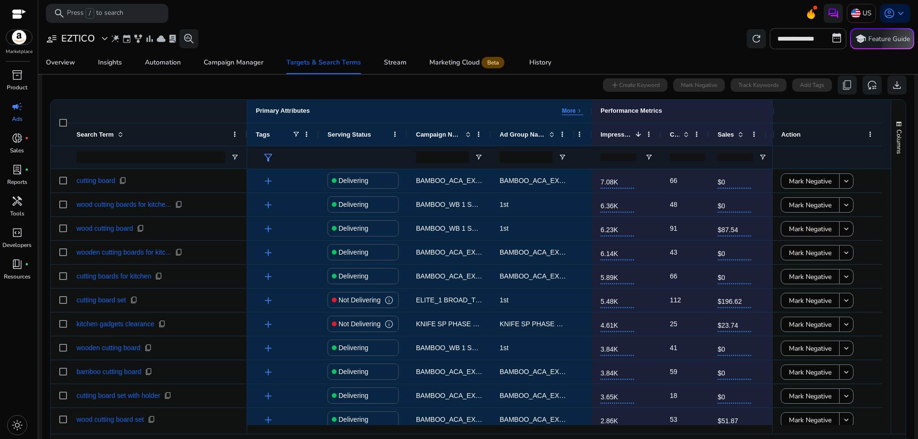
click at [21, 108] on span "campaign" at bounding box center [16, 106] width 11 height 11
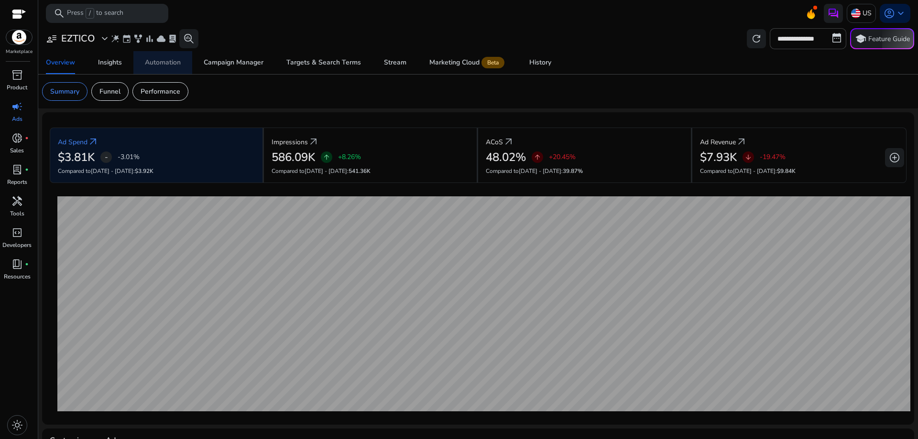
click at [148, 66] on div "Automation" at bounding box center [163, 62] width 36 height 7
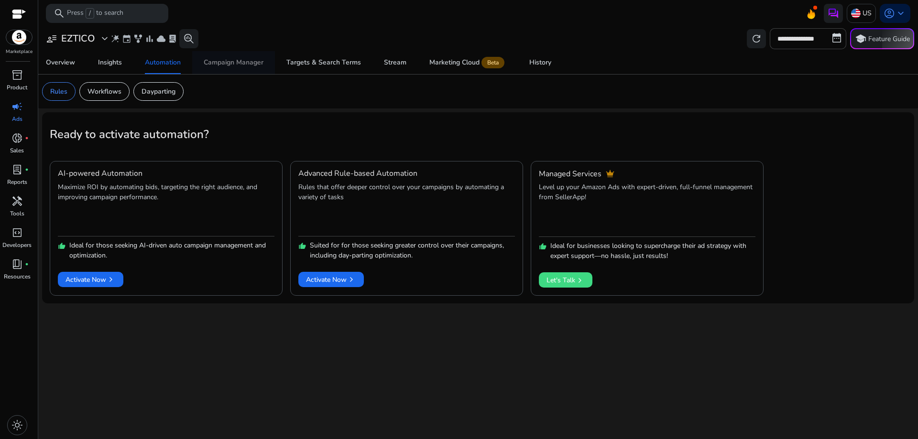
click at [230, 63] on div "Campaign Manager" at bounding box center [234, 62] width 60 height 7
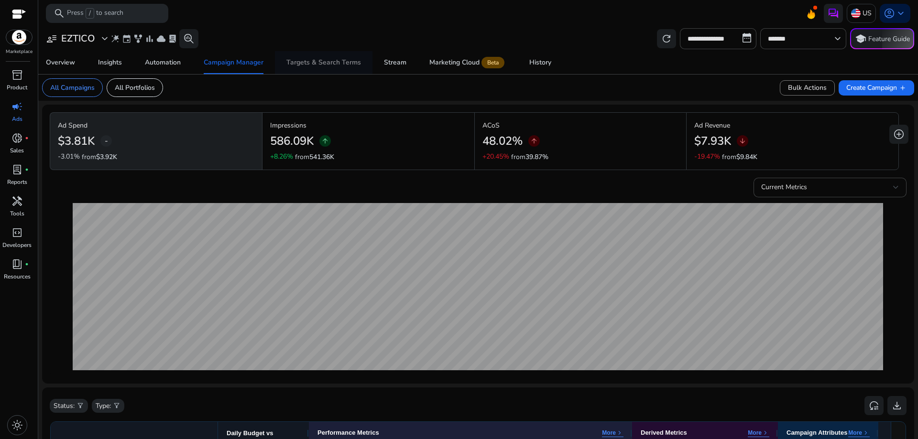
click at [320, 64] on div "Targets & Search Terms" at bounding box center [323, 62] width 75 height 7
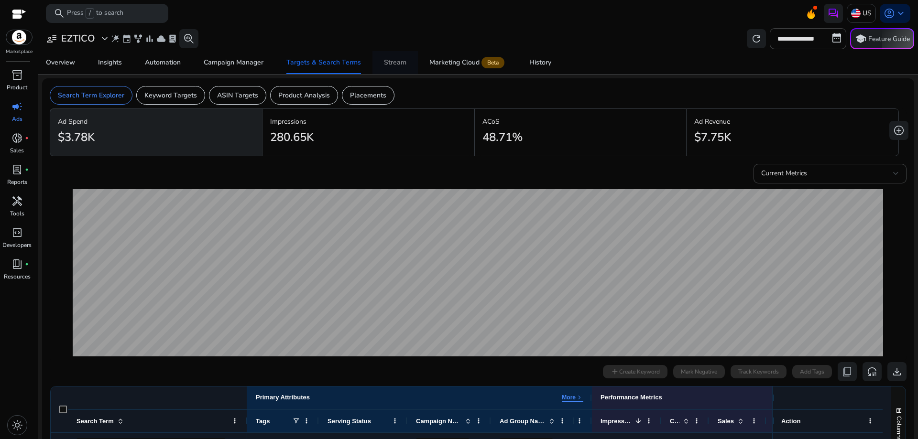
click at [393, 66] on div "Stream" at bounding box center [395, 62] width 22 height 7
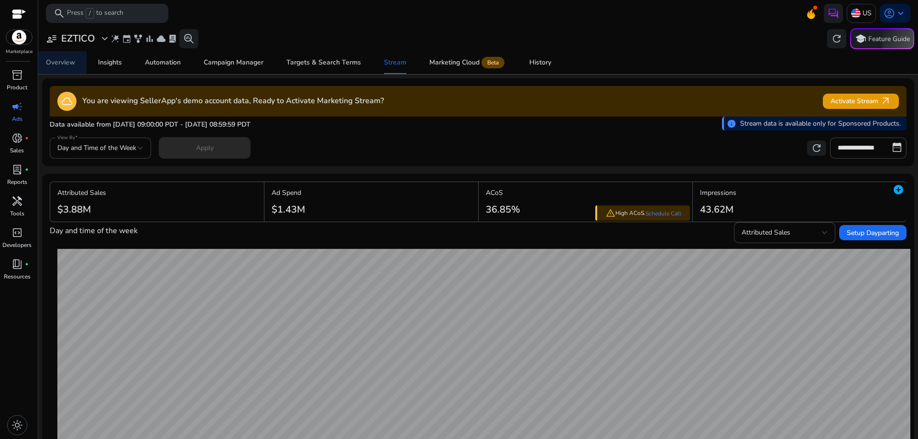
click at [55, 63] on div "Overview" at bounding box center [60, 62] width 29 height 7
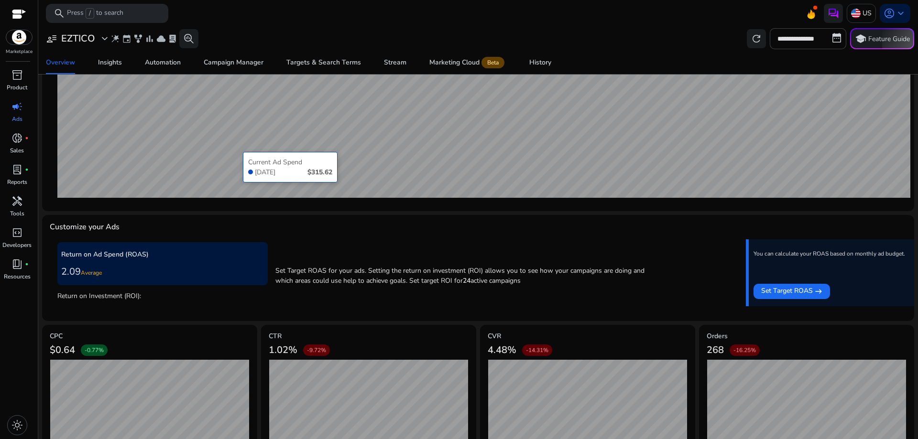
scroll to position [230, 0]
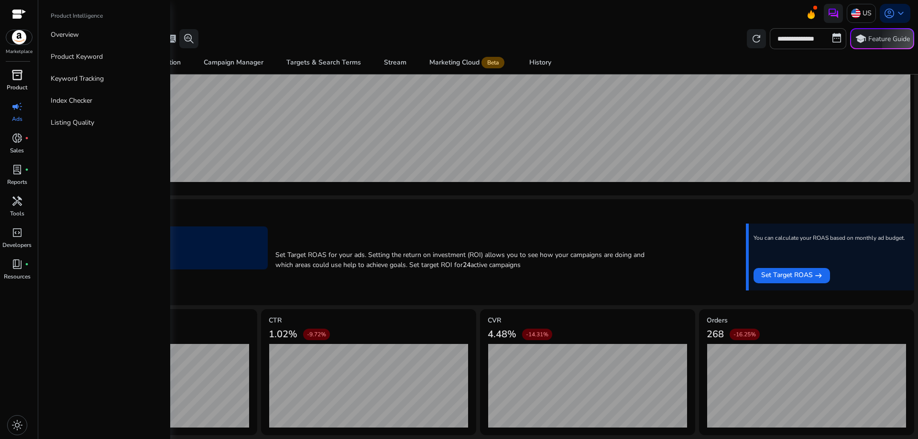
click at [19, 77] on span "inventory_2" at bounding box center [16, 74] width 11 height 11
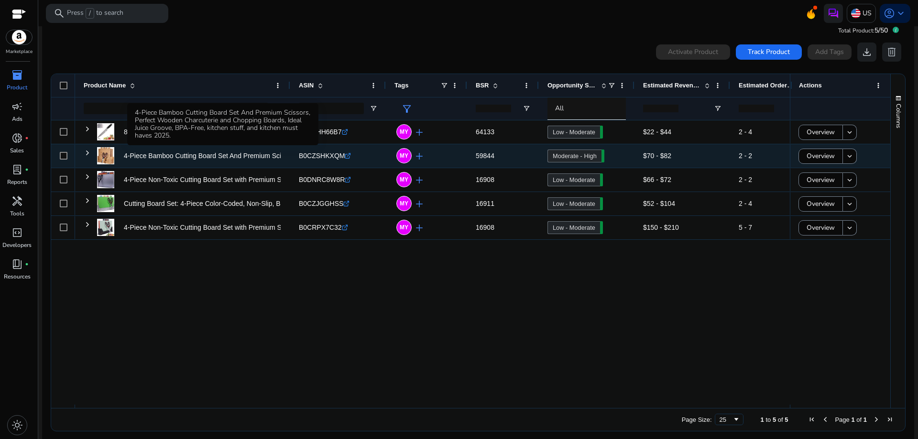
scroll to position [21, 0]
